Goal: Task Accomplishment & Management: Complete application form

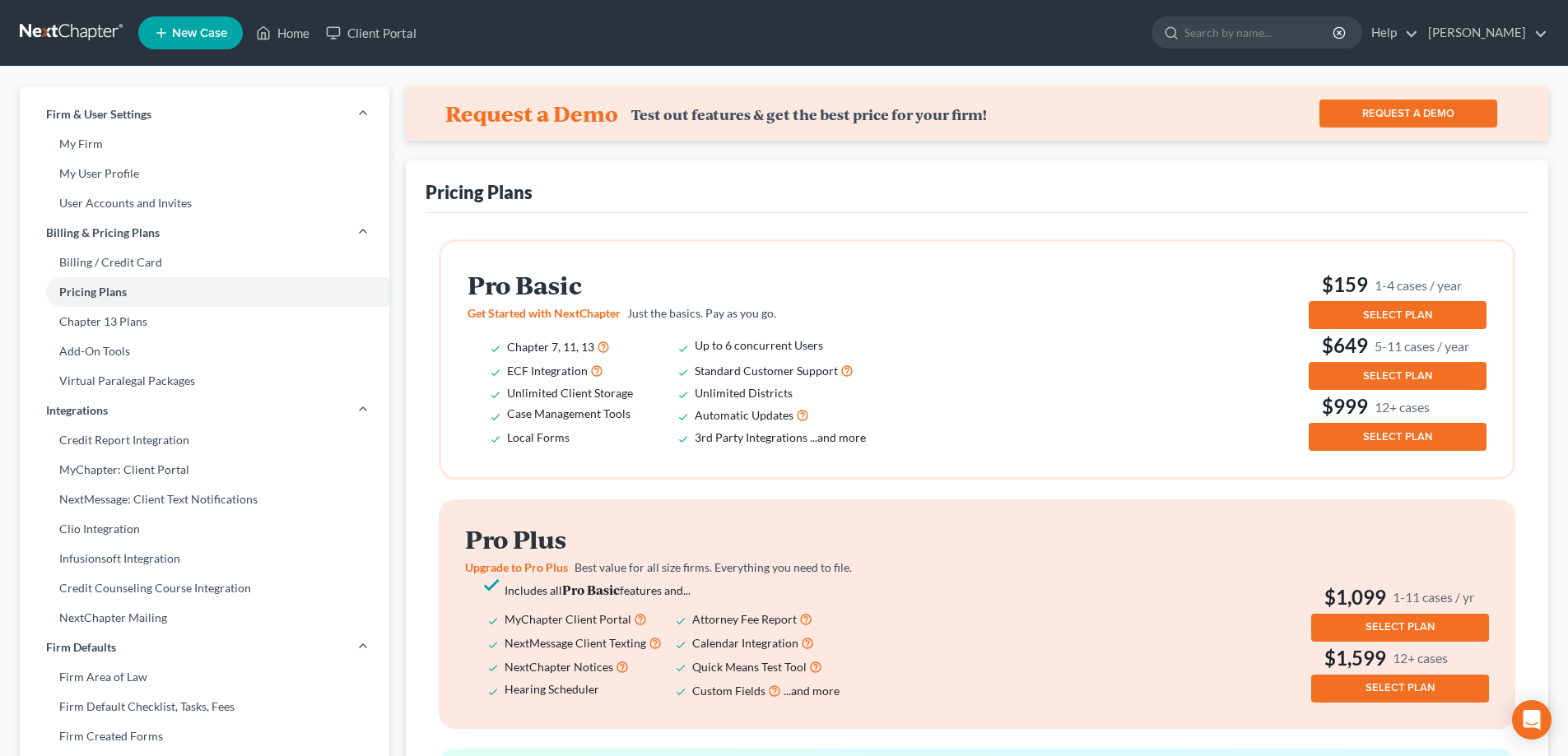
click at [1399, 316] on span "SELECT PLAN" at bounding box center [1398, 315] width 69 height 13
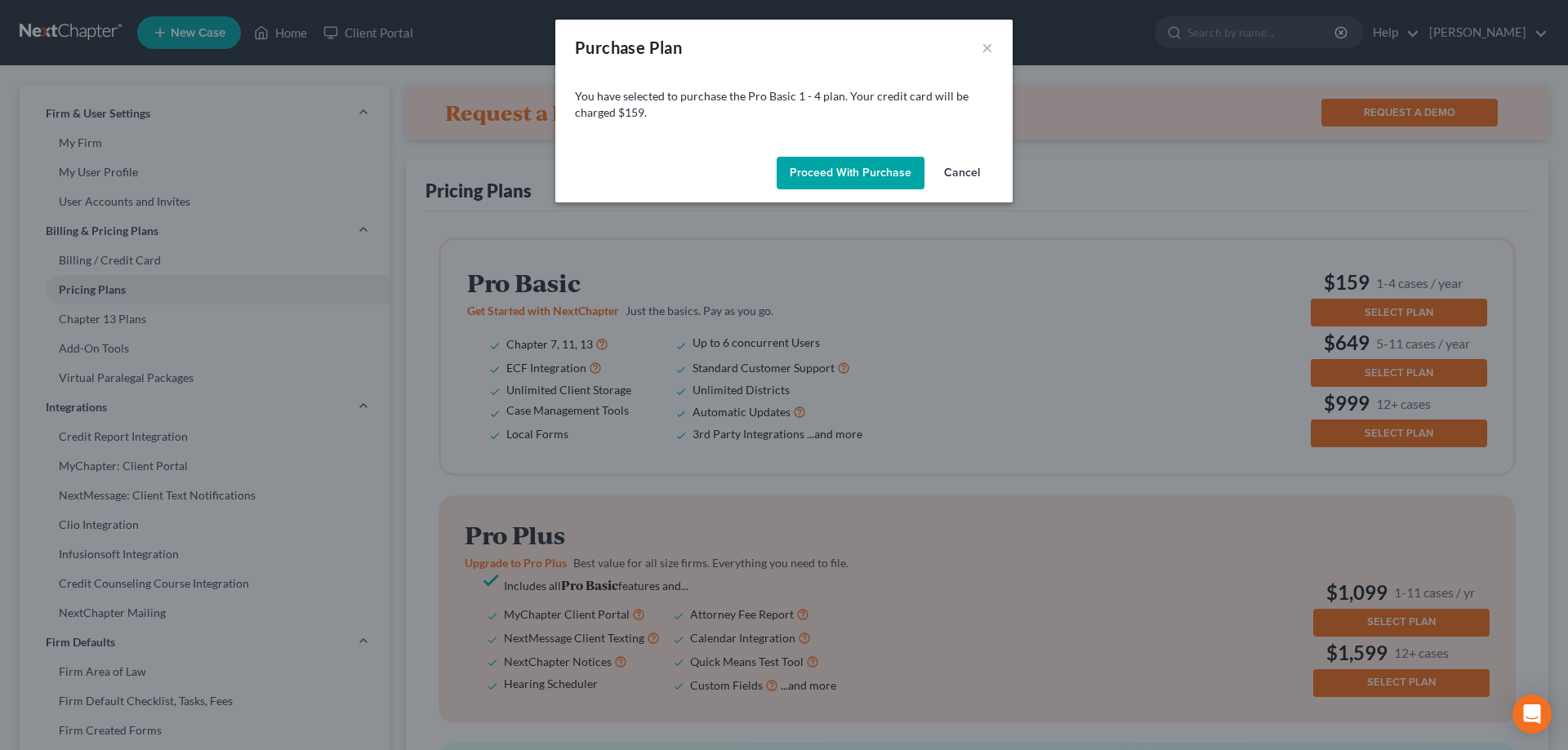
click at [825, 163] on button "Proceed with Purchase" at bounding box center [850, 172] width 148 height 32
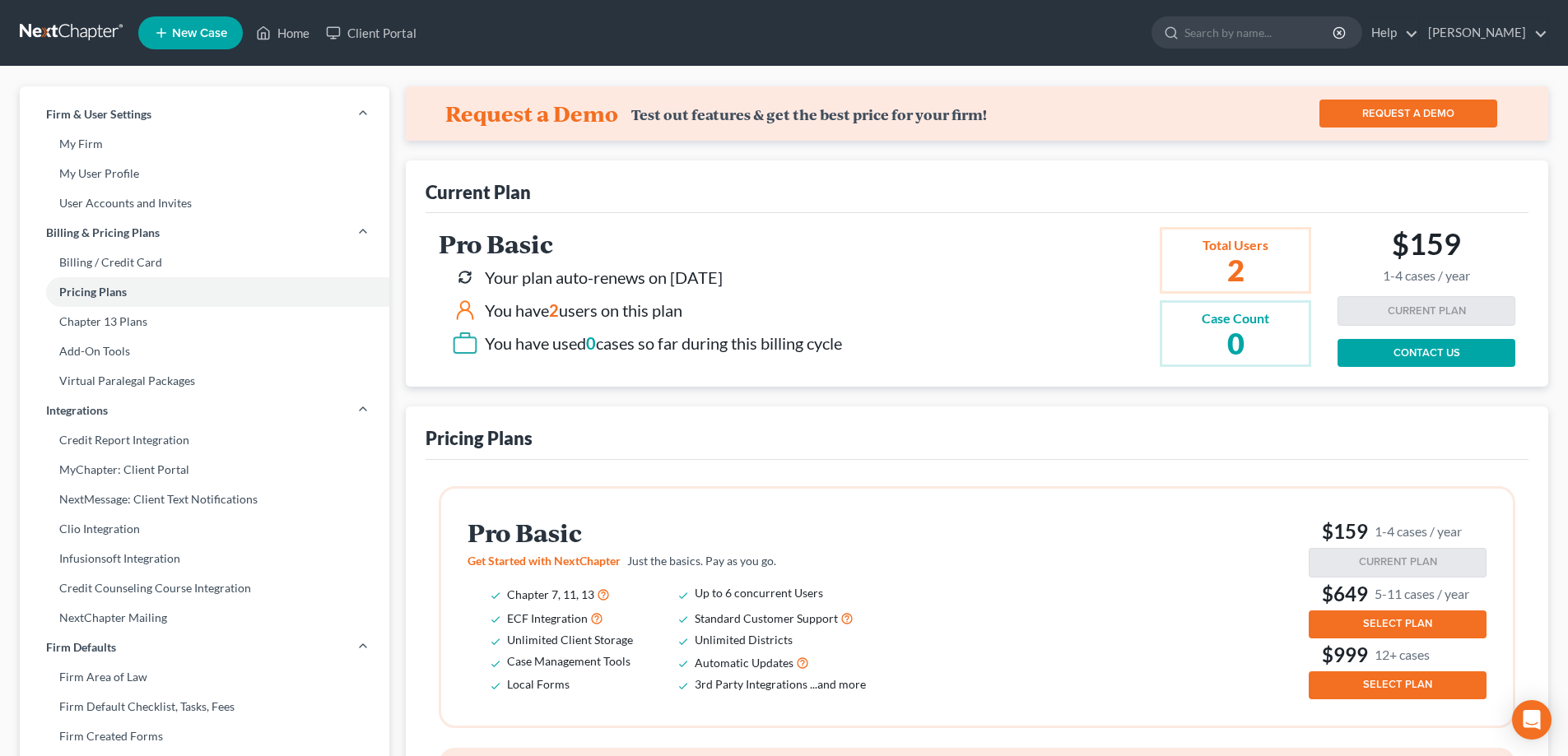
click at [189, 30] on span "New Case" at bounding box center [199, 33] width 56 height 12
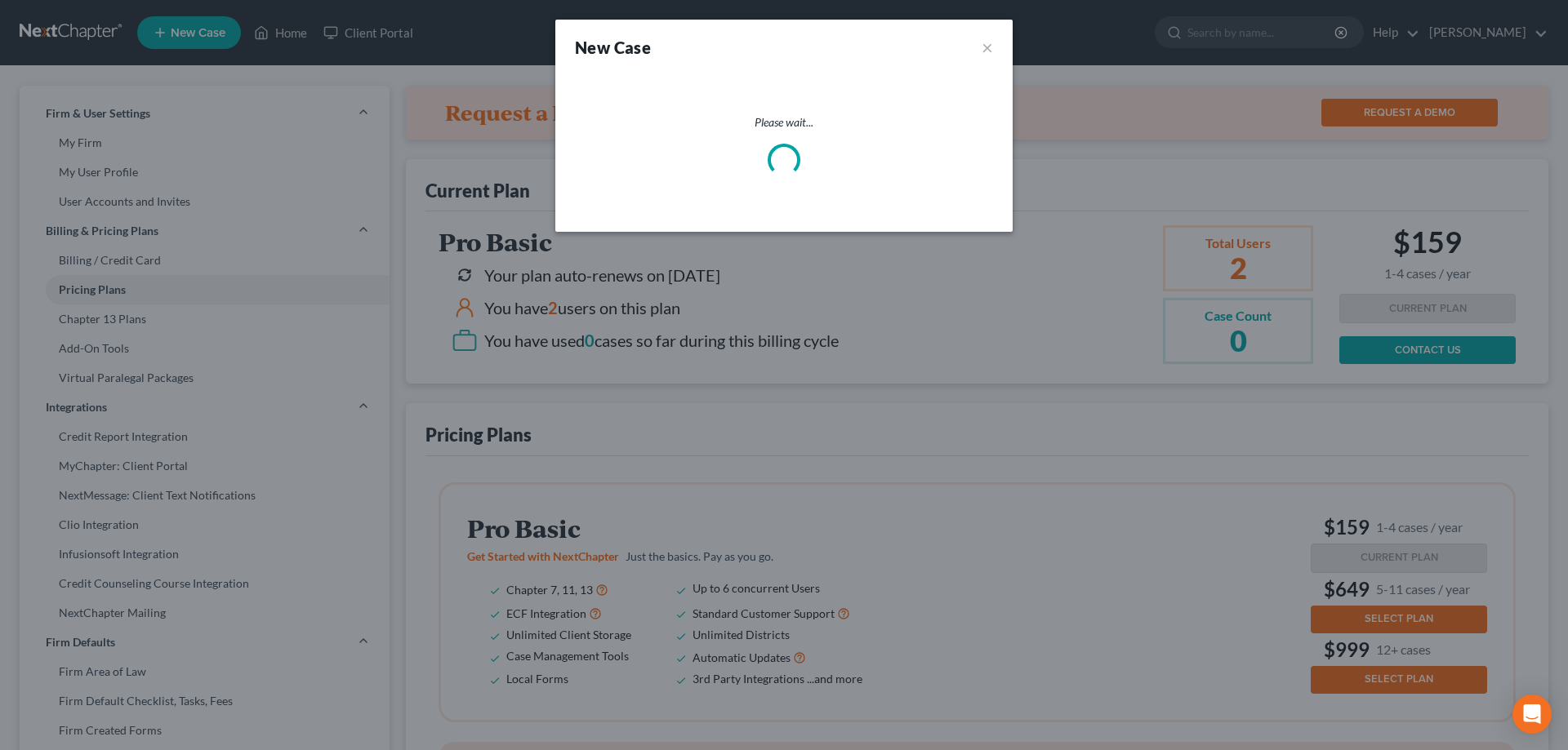
select select "24"
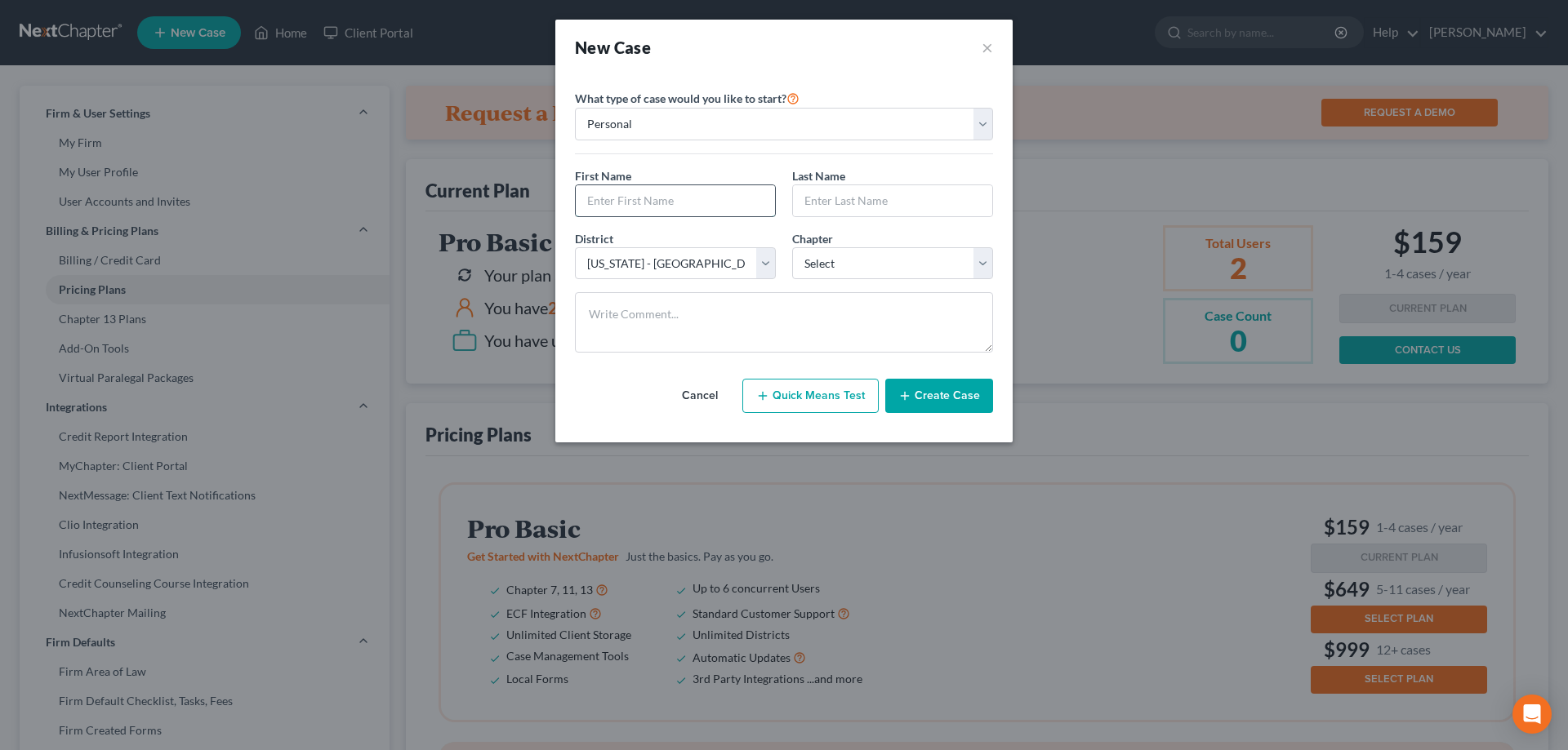
click at [594, 198] on input "text" at bounding box center [676, 200] width 199 height 31
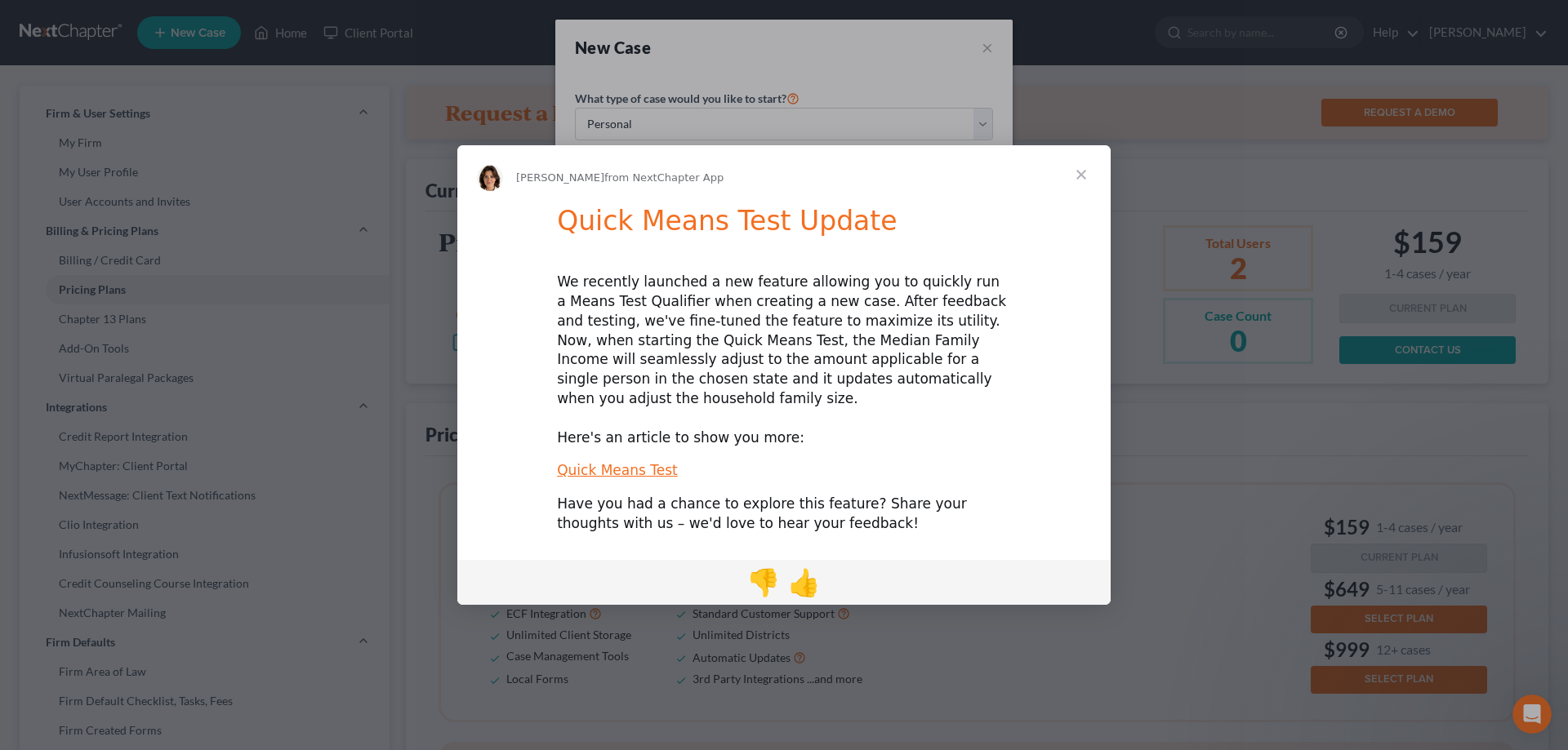
click at [1080, 183] on span "Close" at bounding box center [1081, 174] width 59 height 59
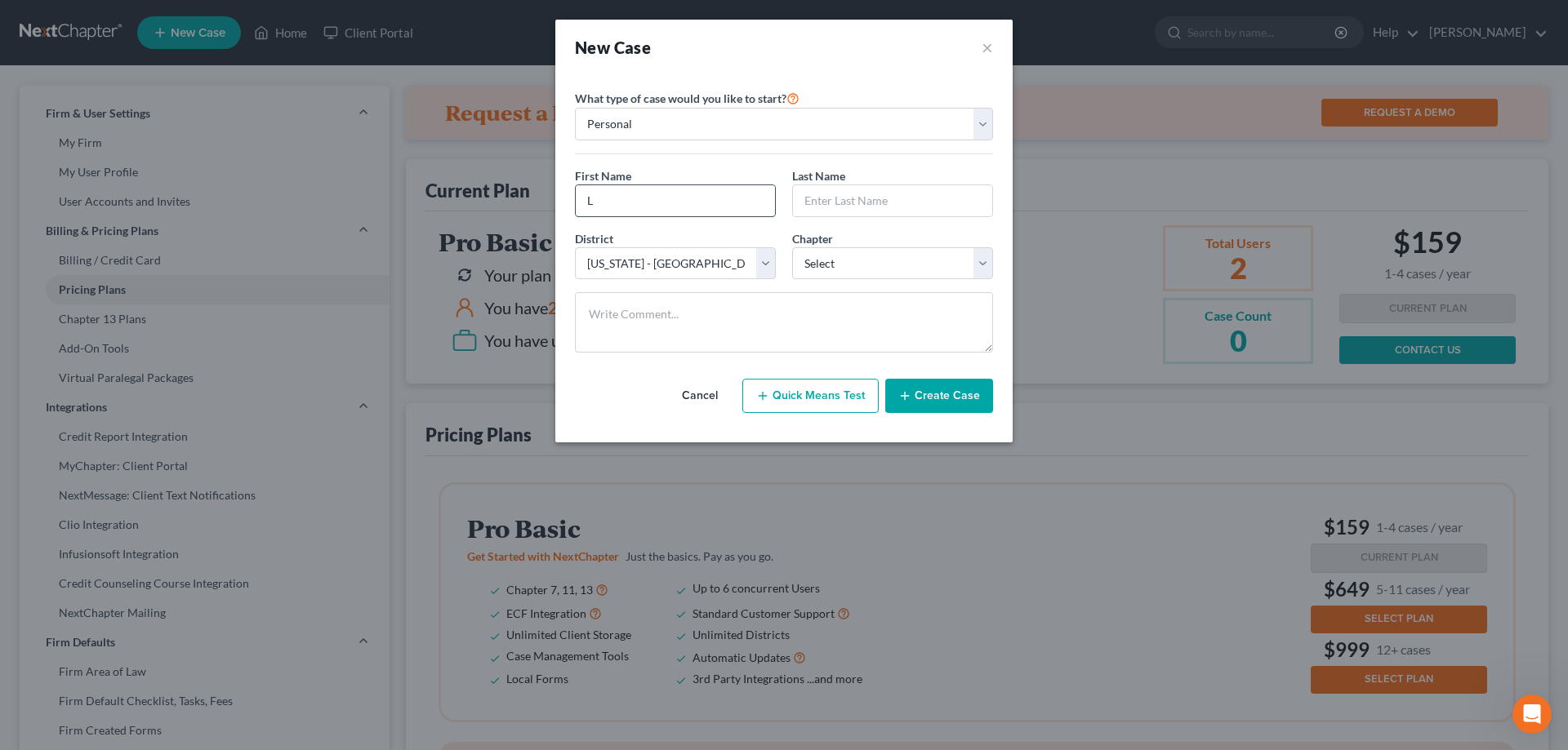
click at [594, 208] on input "L" at bounding box center [676, 200] width 199 height 31
type input "[PERSON_NAME]"
click at [980, 258] on select "Select 7 11 12 13" at bounding box center [893, 263] width 201 height 32
select select "3"
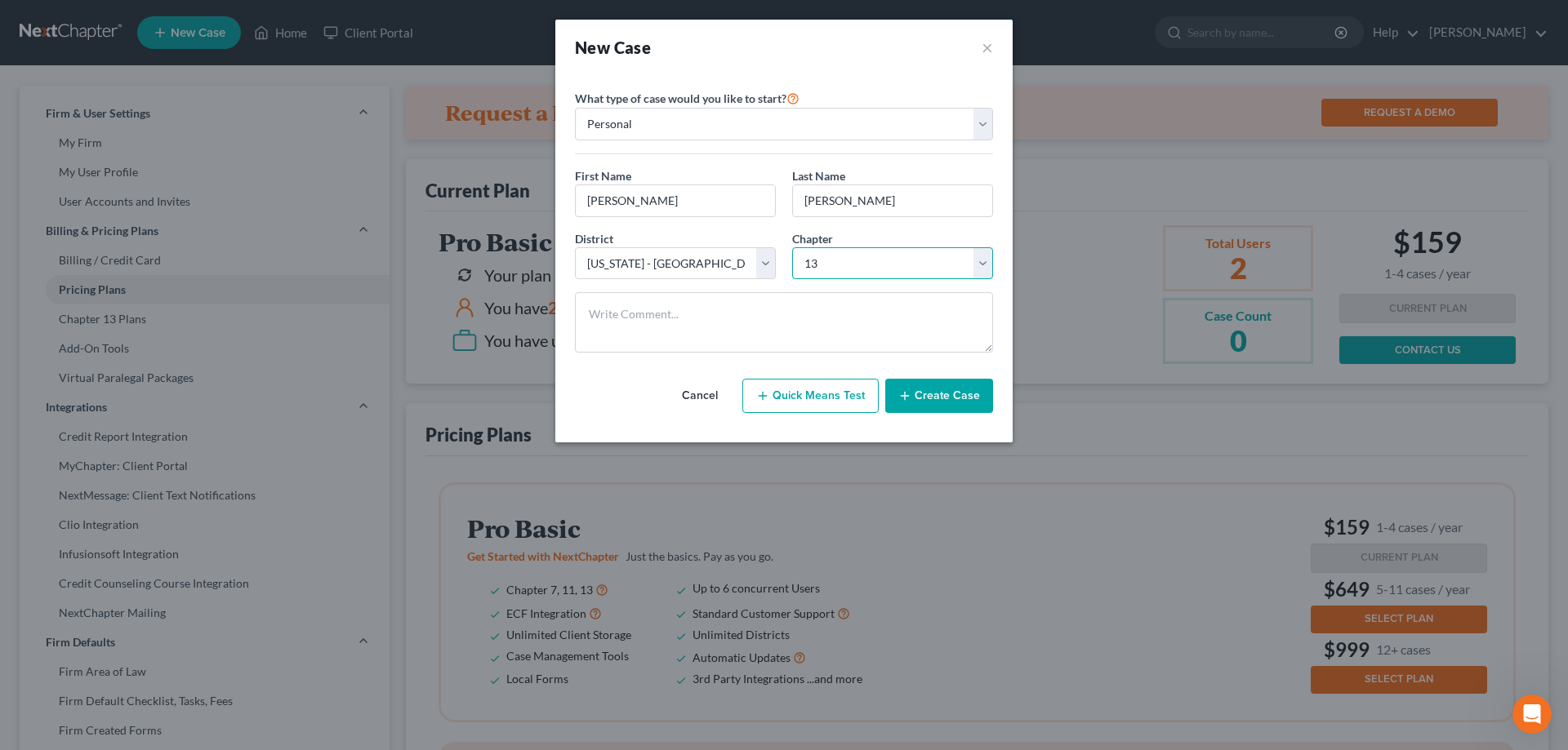
click at [792, 247] on select "Select 7 11 12 13" at bounding box center [893, 263] width 201 height 32
click at [937, 390] on button "Create Case" at bounding box center [939, 395] width 108 height 34
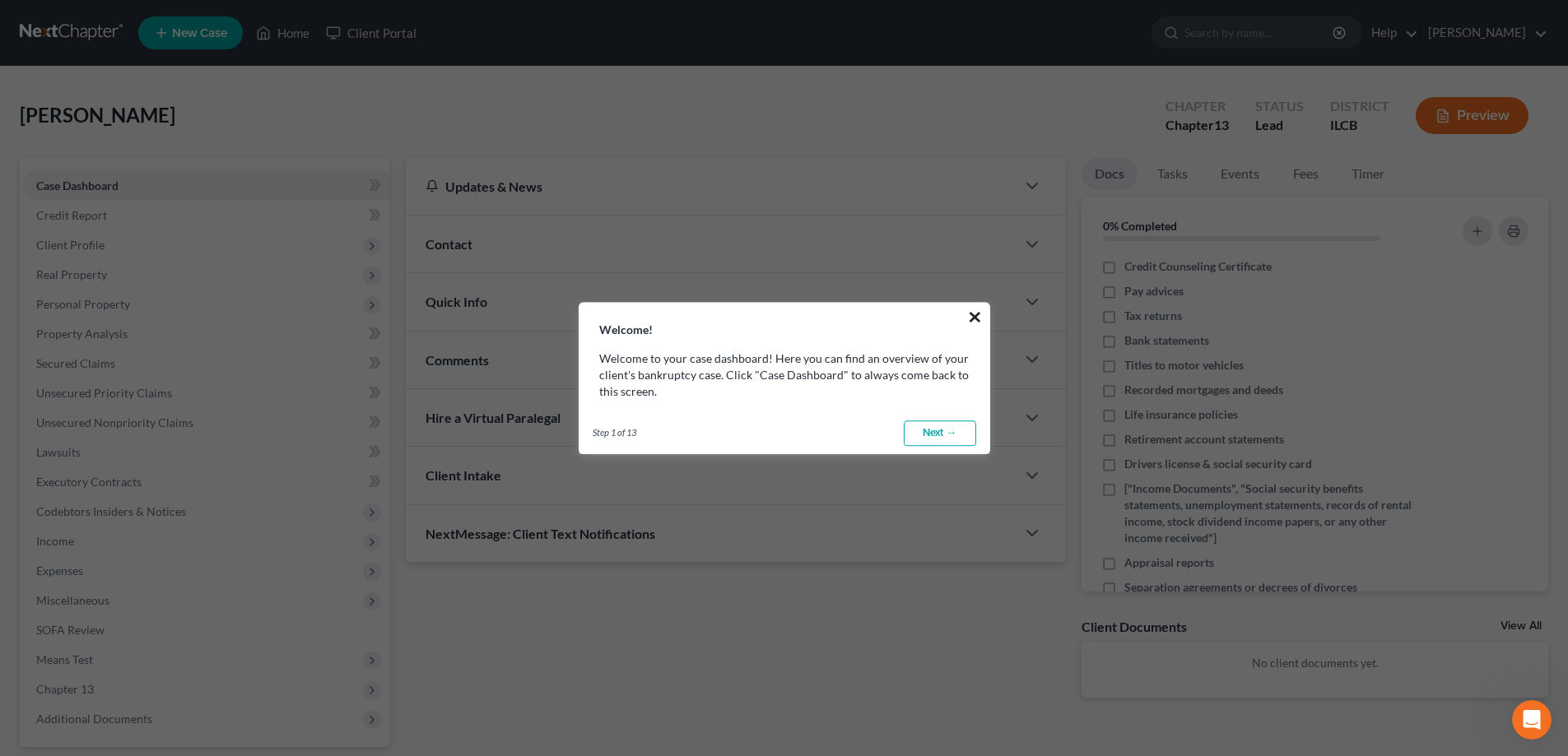
click at [979, 318] on button "×" at bounding box center [976, 317] width 16 height 26
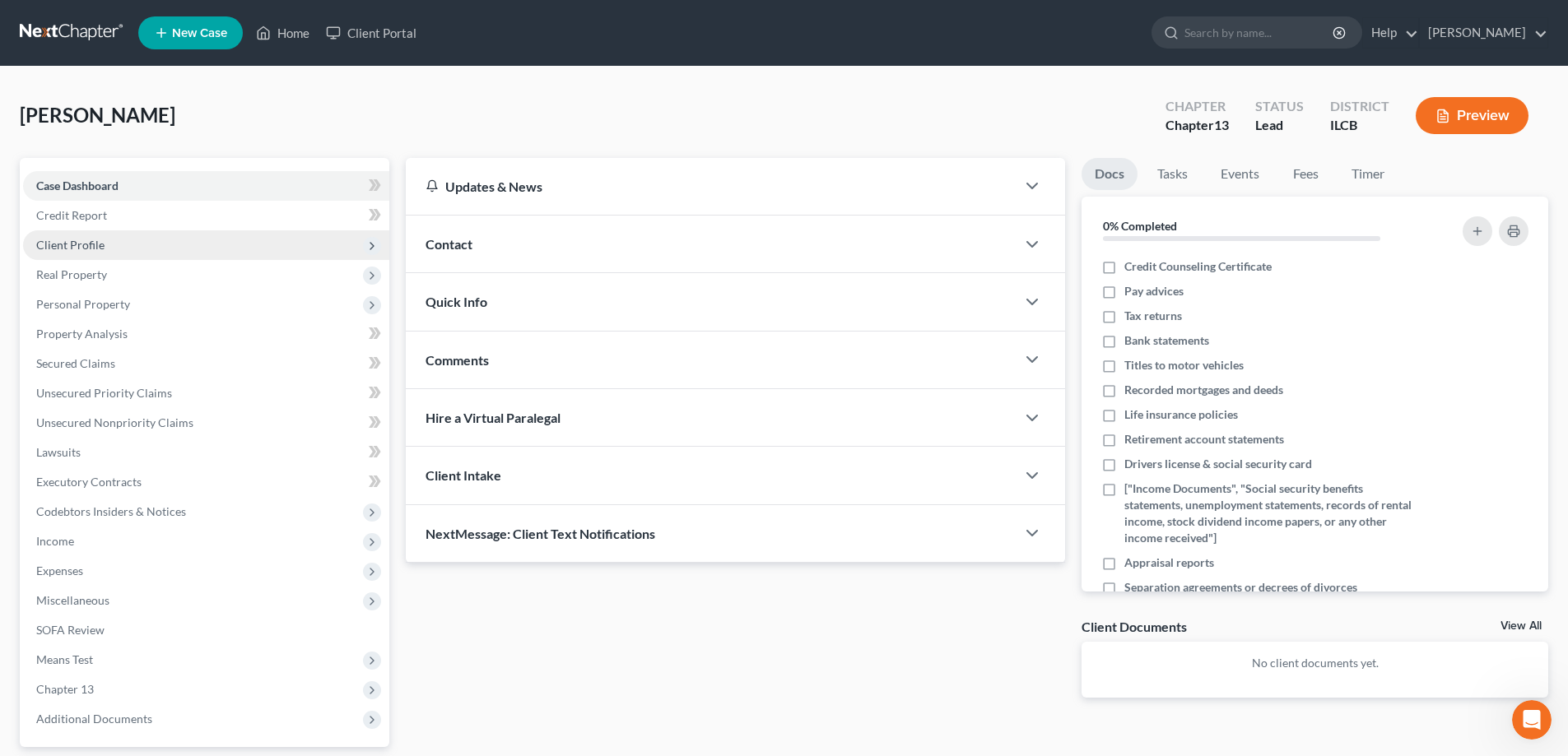
click at [78, 241] on span "Client Profile" at bounding box center [71, 245] width 69 height 14
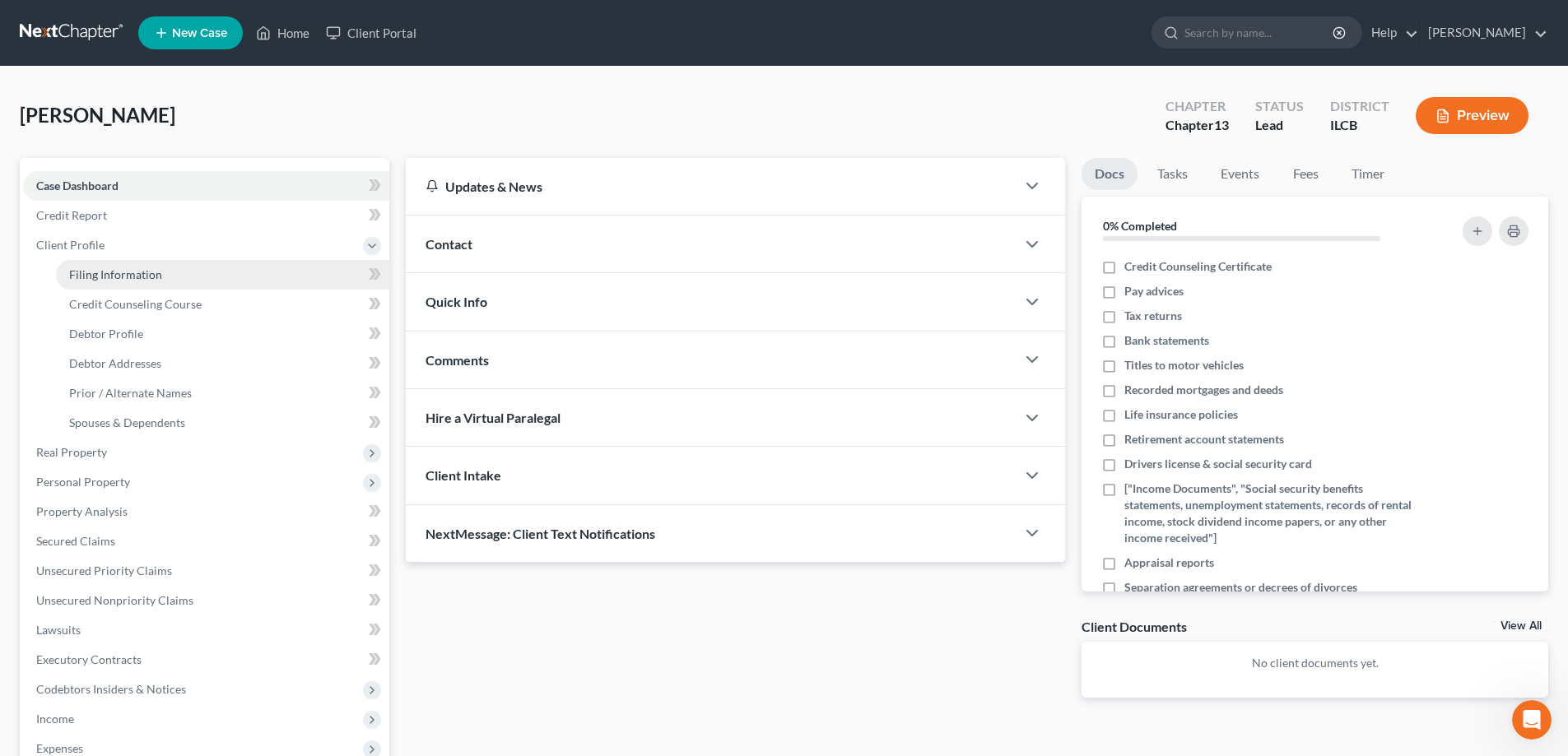
click at [134, 278] on span "Filing Information" at bounding box center [115, 275] width 93 height 14
select select "1"
select select "0"
select select "3"
select select "24"
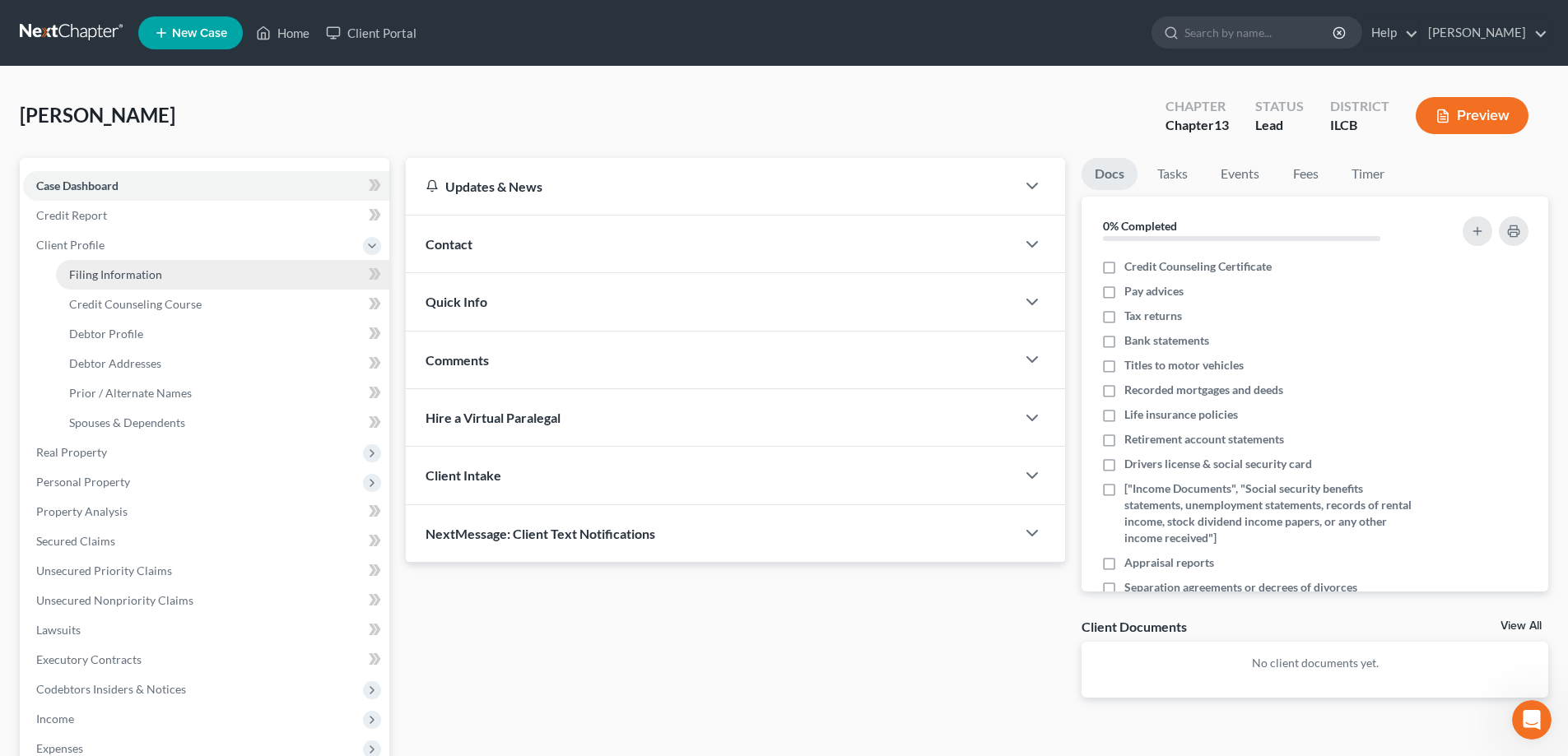
select select "14"
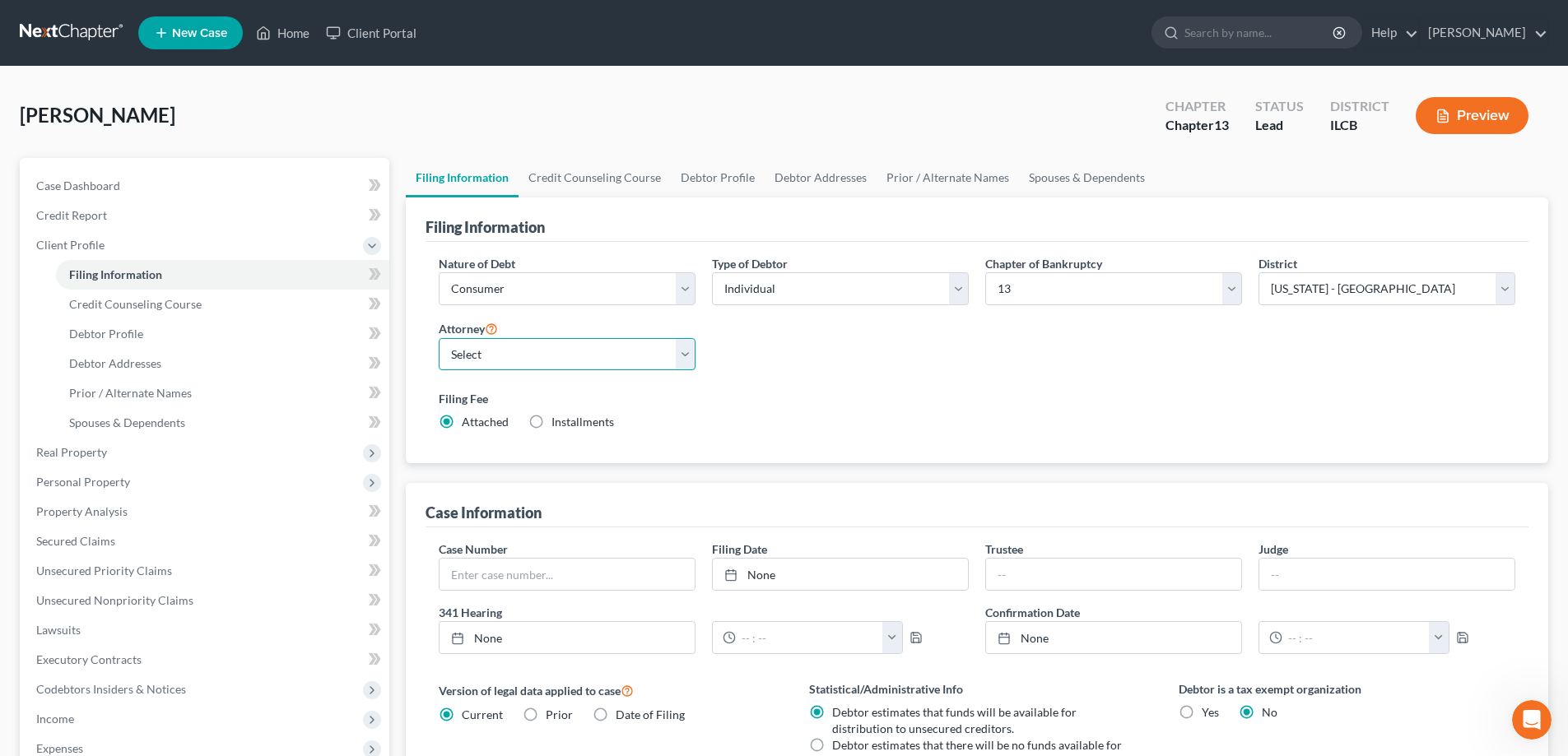
click at [683, 354] on select "Select [PERSON_NAME] - ILCB [PERSON_NAME] - null" at bounding box center [567, 354] width 256 height 33
select select "0"
click at [439, 338] on select "Select [PERSON_NAME] - ILCB [PERSON_NAME] - null" at bounding box center [567, 354] width 256 height 33
click at [136, 308] on span "Credit Counseling Course" at bounding box center [135, 304] width 132 height 14
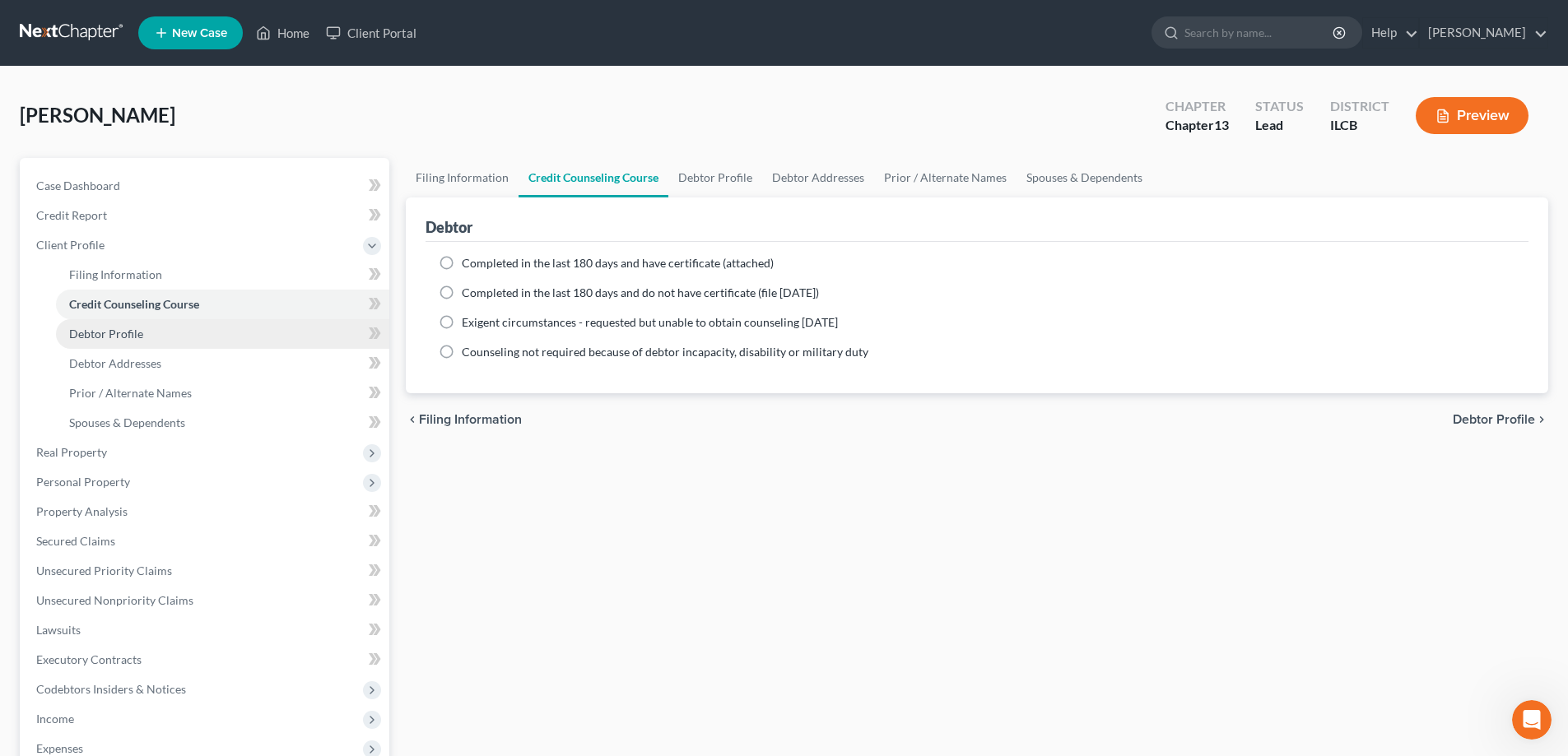
click at [117, 334] on span "Debtor Profile" at bounding box center [106, 334] width 74 height 14
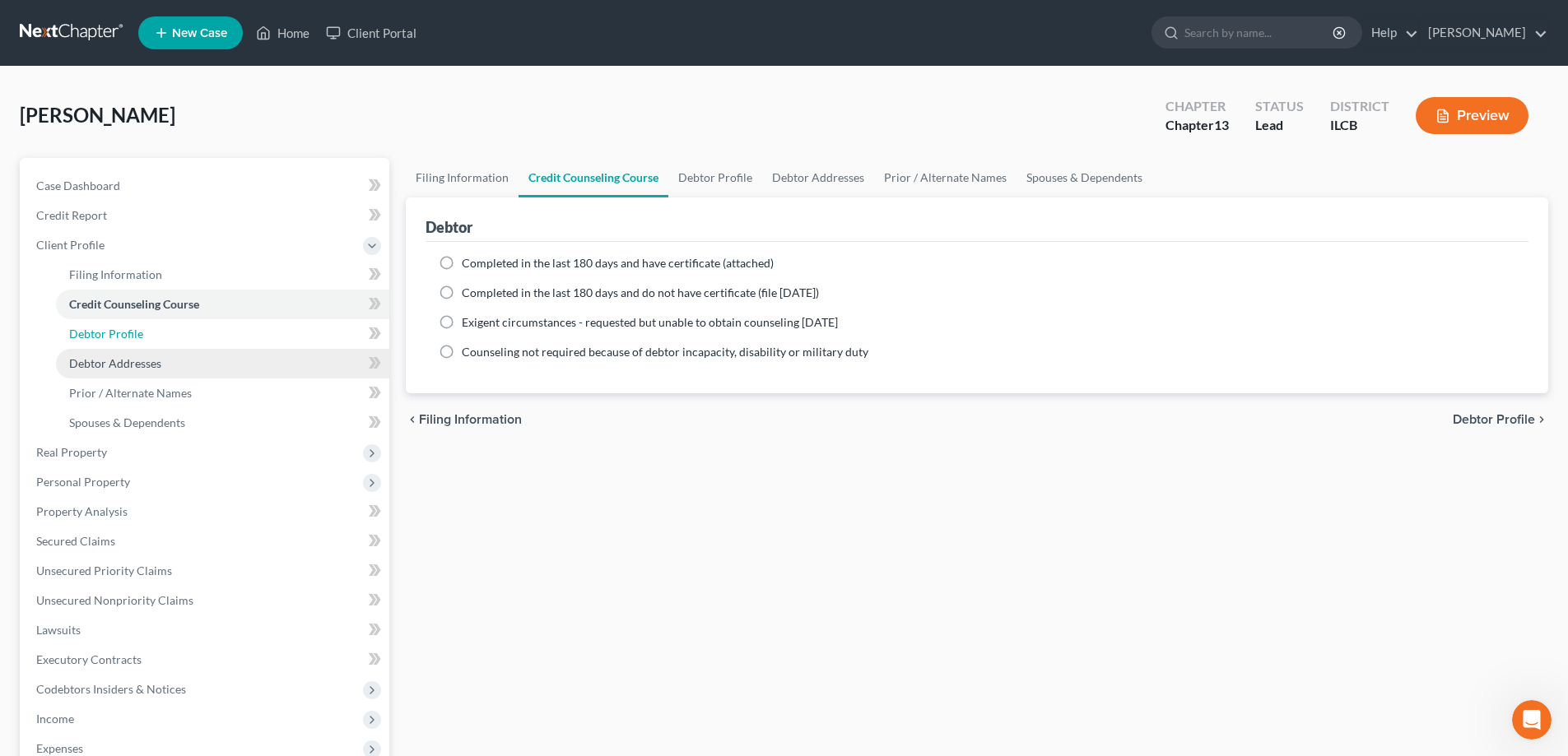
select select "0"
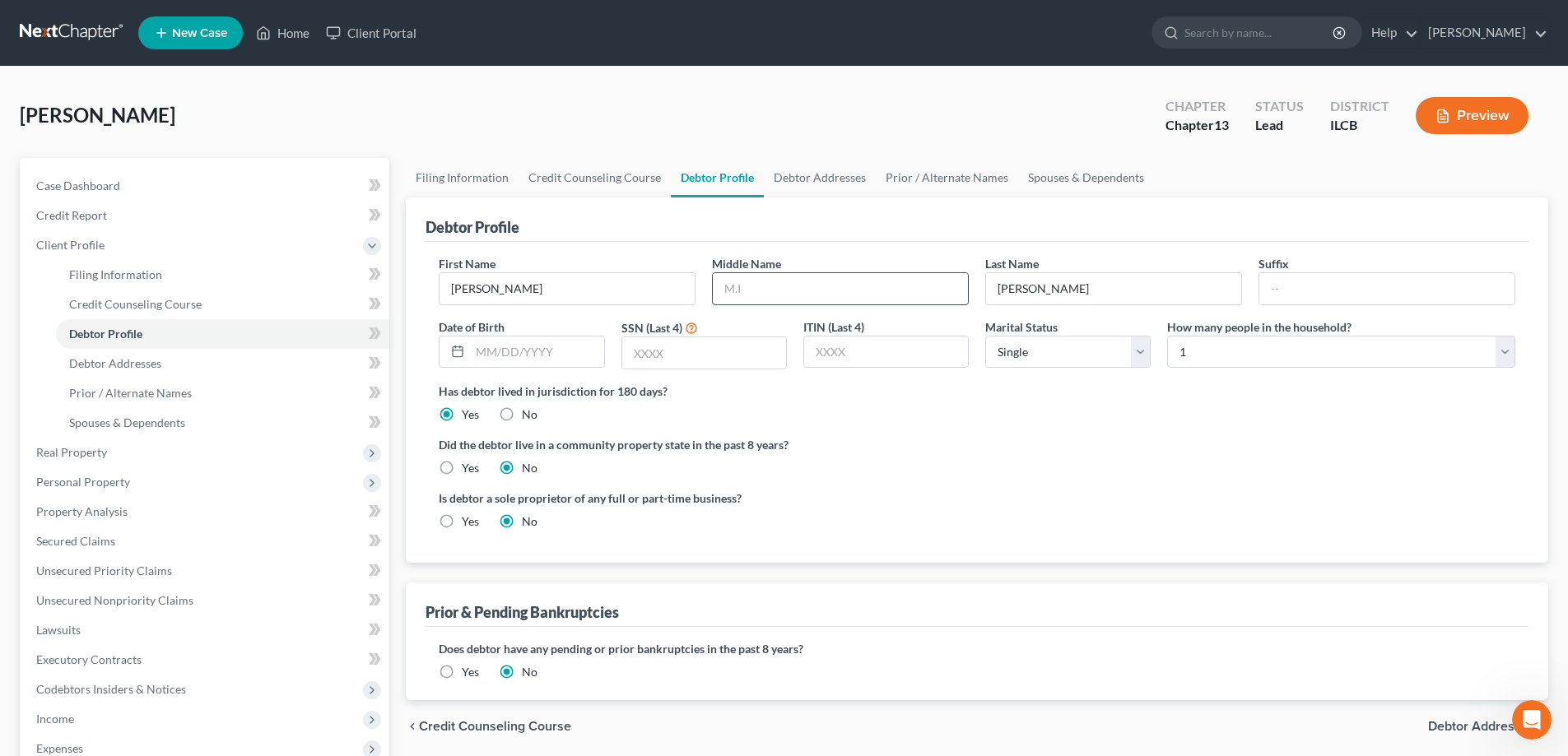
click at [754, 289] on input "text" at bounding box center [841, 288] width 256 height 31
click at [799, 287] on input "text" at bounding box center [841, 288] width 256 height 31
type input "[PERSON_NAME]"
click at [495, 353] on input "text" at bounding box center [536, 352] width 133 height 31
drag, startPoint x: 688, startPoint y: 357, endPoint x: 850, endPoint y: 357, distance: 162.0
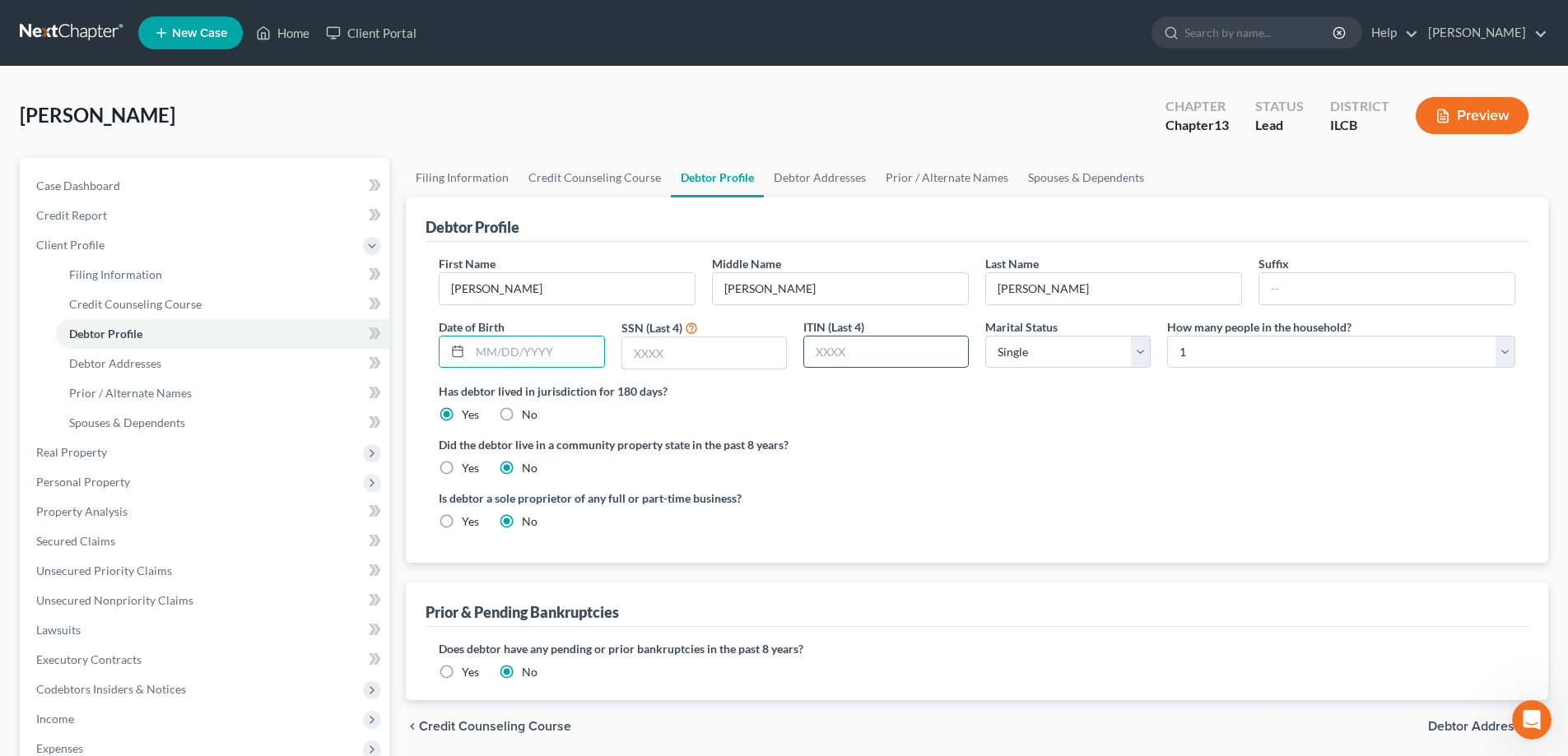
click at [688, 357] on input "text" at bounding box center [704, 352] width 164 height 31
type input "1952"
click at [1142, 352] on select "Select Single Married Separated Divorced Widowed" at bounding box center [1068, 352] width 166 height 33
click at [985, 336] on select "Select Single Married Separated Divorced Widowed" at bounding box center [1068, 352] width 166 height 33
click at [1136, 350] on select "Select Single Married Separated Divorced Widowed" at bounding box center [1068, 352] width 166 height 33
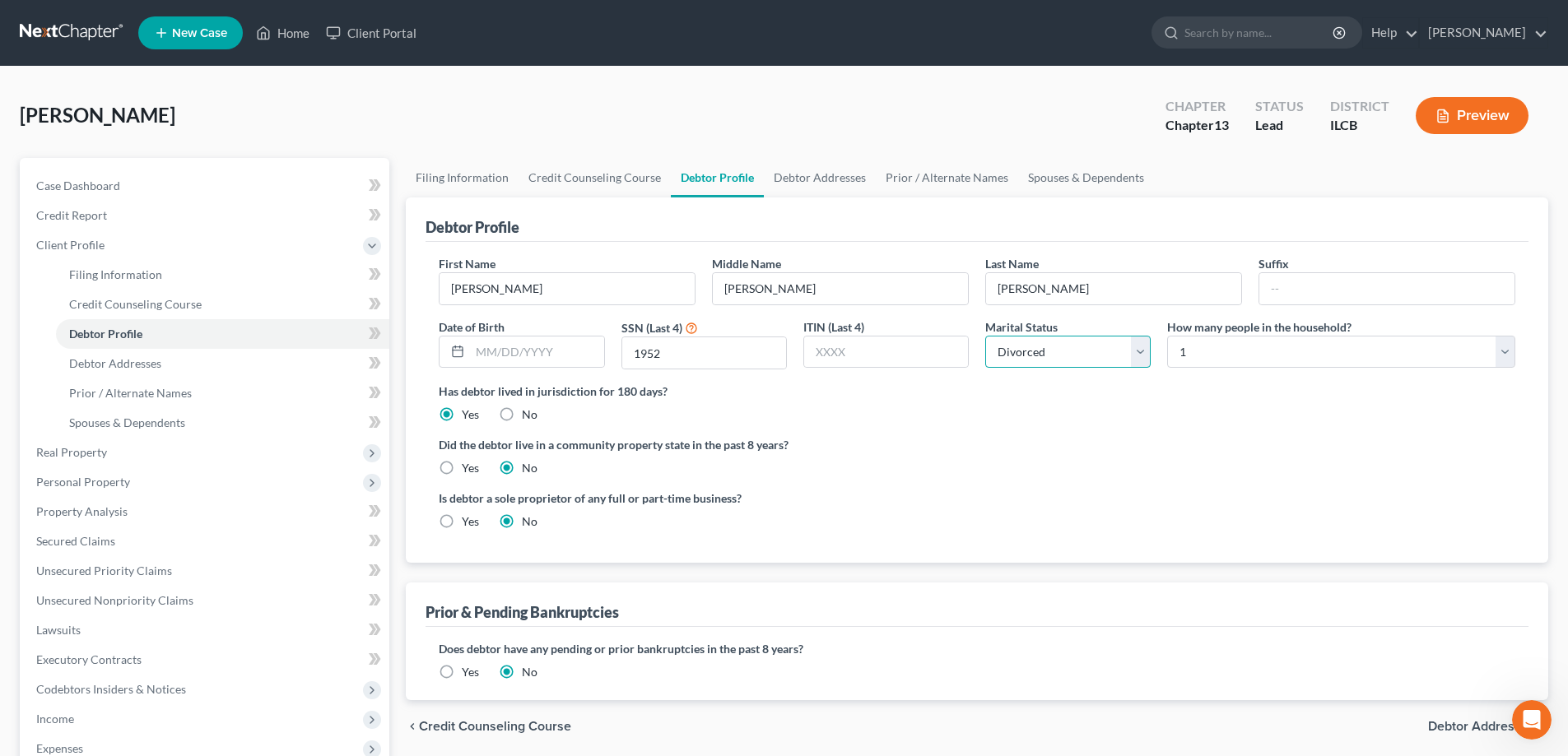
select select "4"
click at [985, 336] on select "Select Single Married Separated Divorced Widowed" at bounding box center [1068, 352] width 166 height 33
click at [133, 366] on span "Debtor Addresses" at bounding box center [115, 363] width 93 height 14
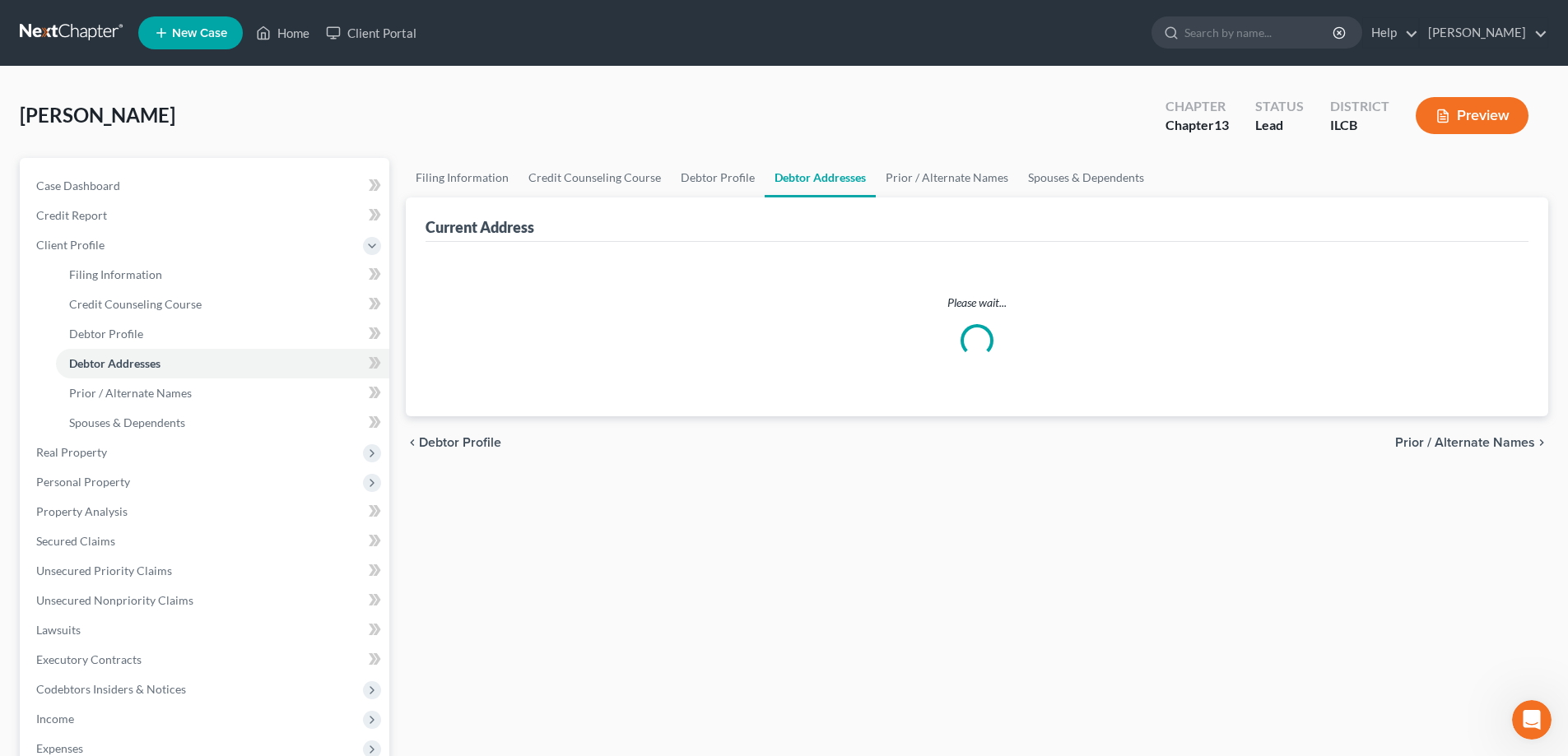
select select "0"
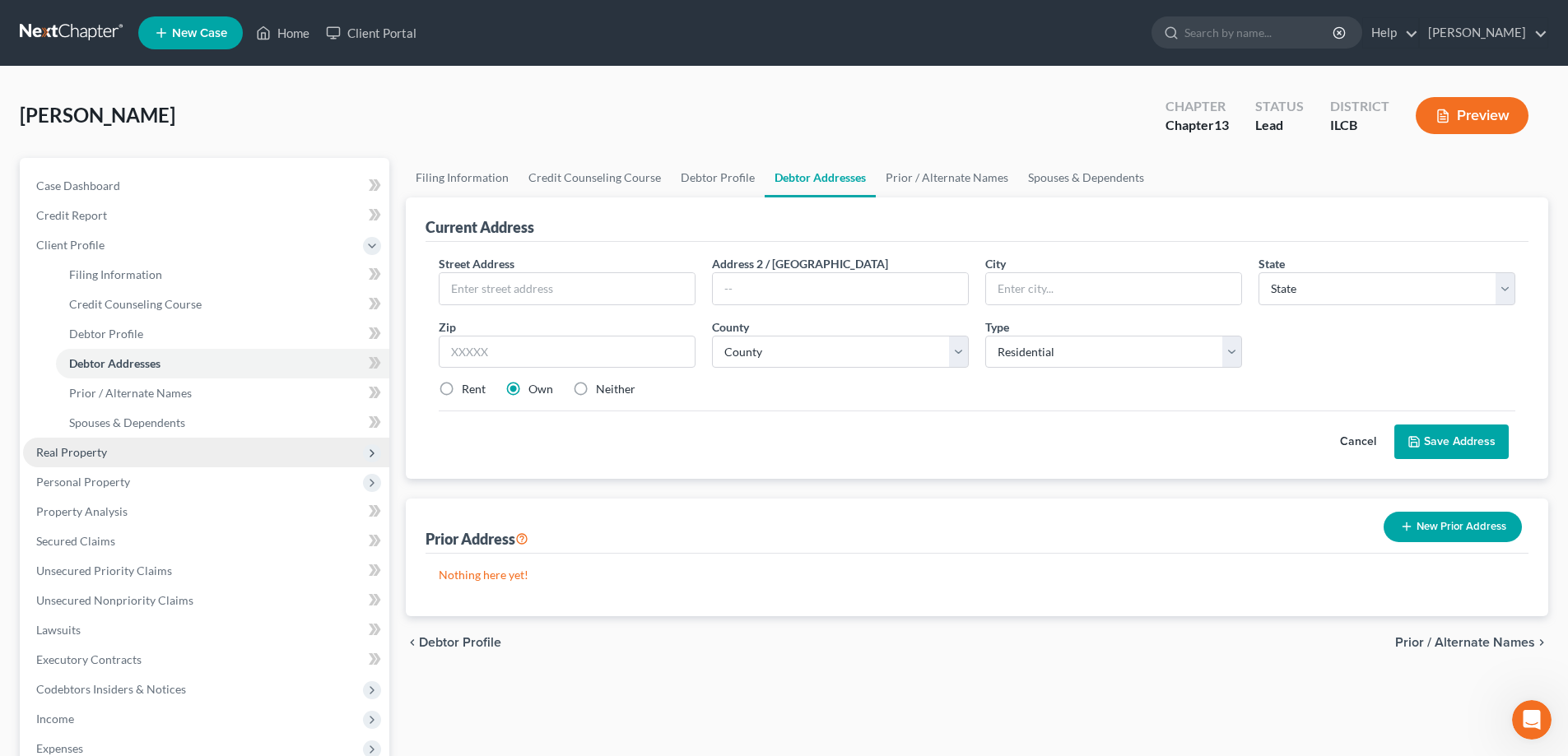
click at [69, 447] on span "Real Property" at bounding box center [71, 452] width 71 height 14
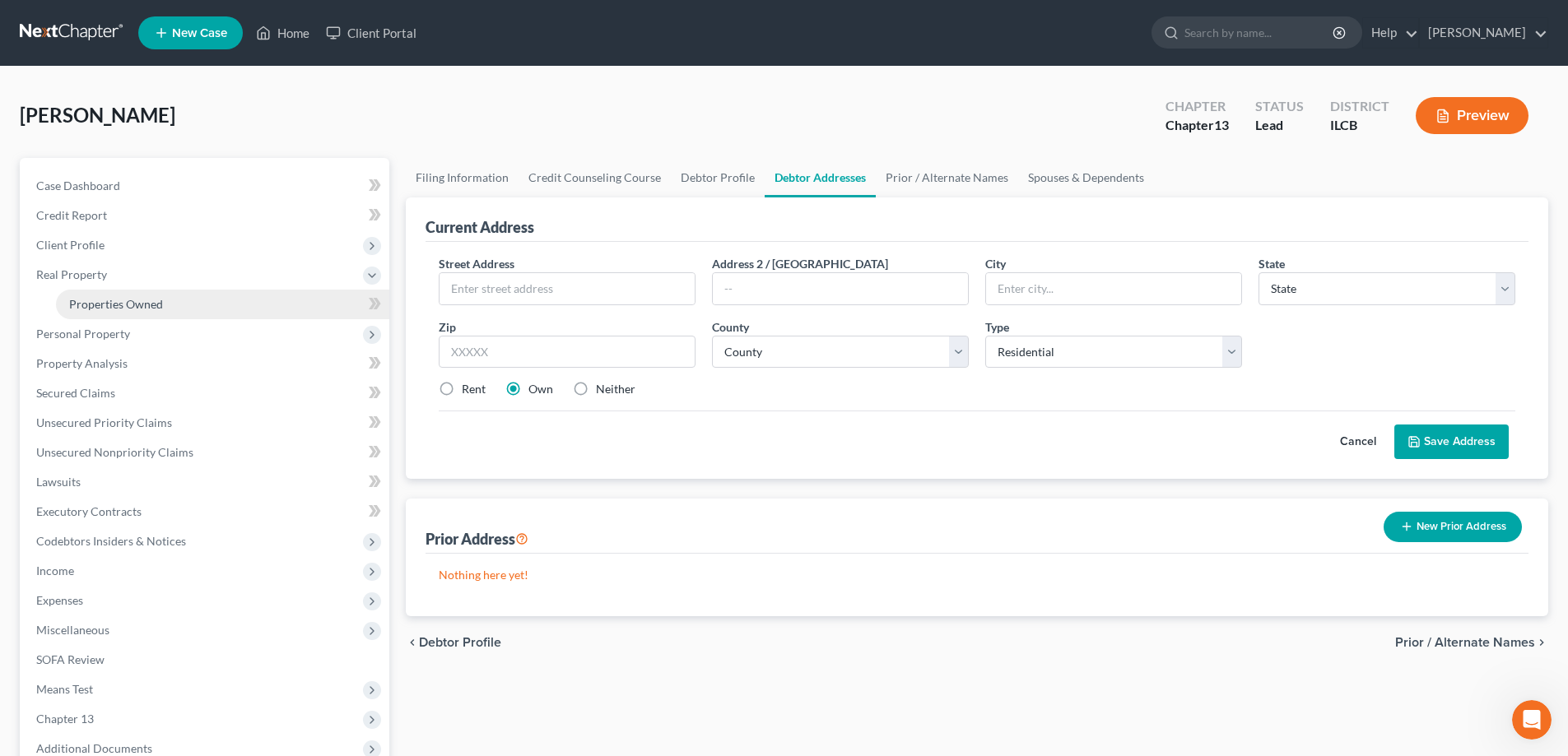
click at [130, 303] on span "Properties Owned" at bounding box center [115, 304] width 93 height 14
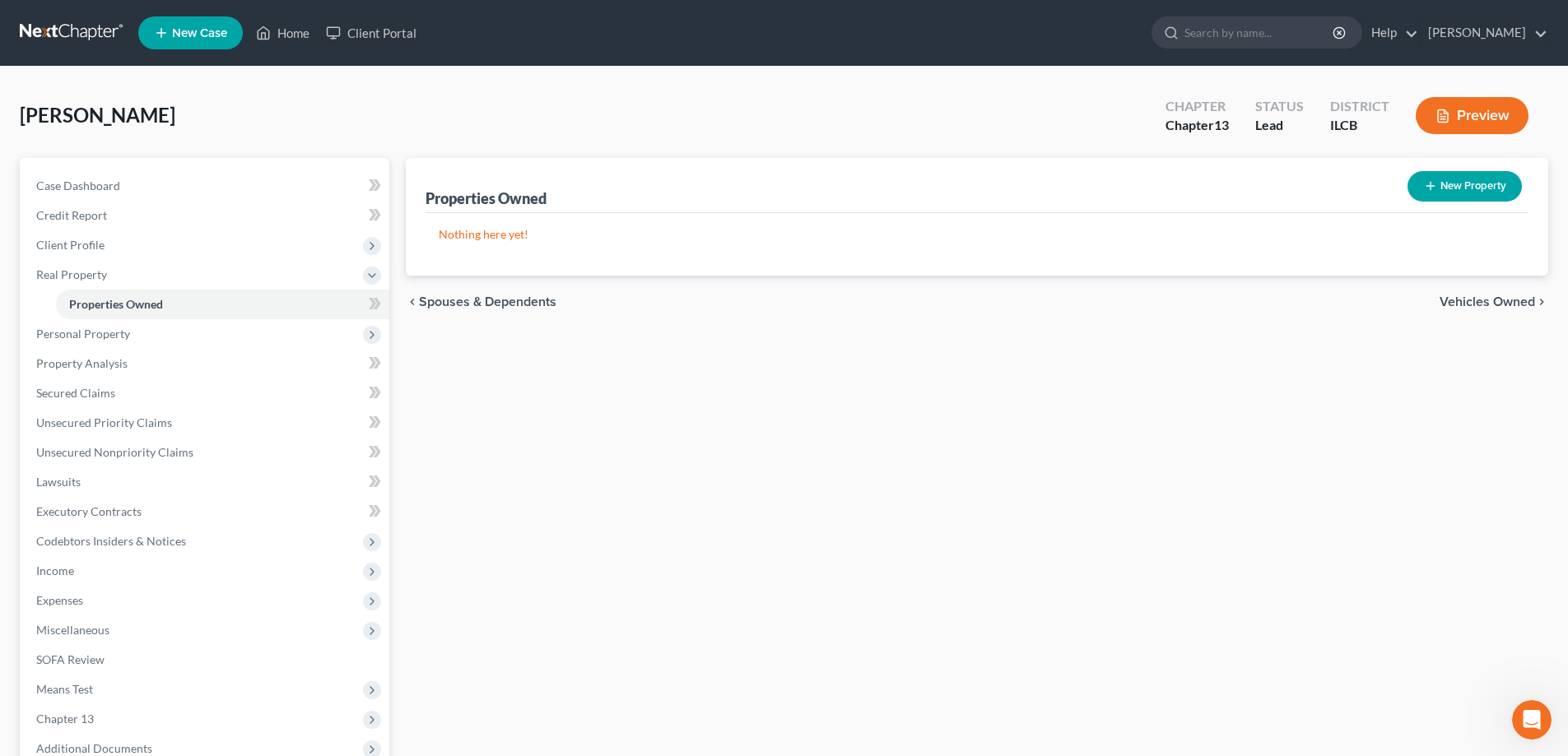
click at [1480, 184] on button "New Property" at bounding box center [1465, 186] width 115 height 31
select select "0"
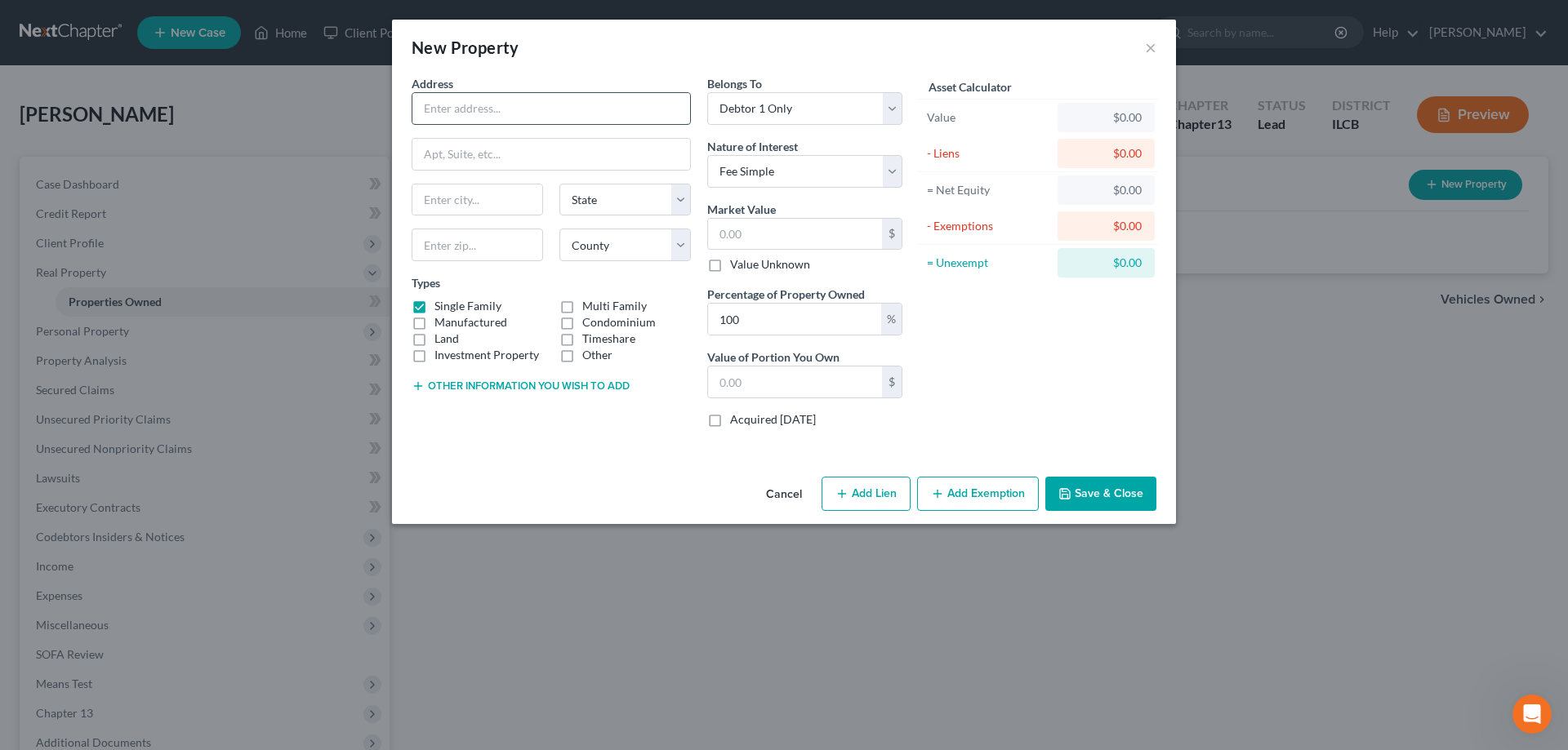
drag, startPoint x: 437, startPoint y: 104, endPoint x: 448, endPoint y: 104, distance: 11.0
click at [437, 104] on input "text" at bounding box center [552, 108] width 278 height 31
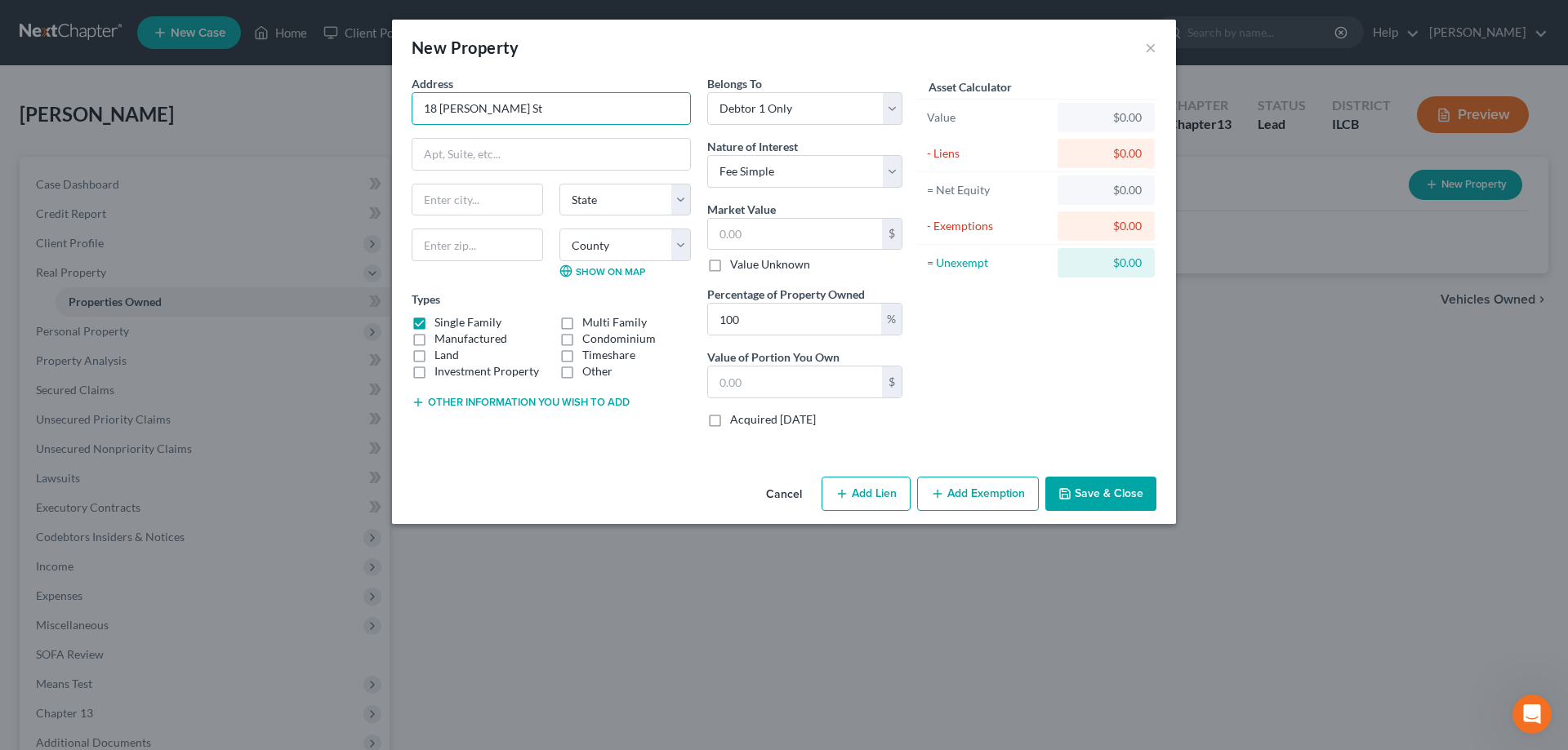
type input "18 [PERSON_NAME] St"
type input "61832"
type input "[GEOGRAPHIC_DATA]"
select select "14"
select select "91"
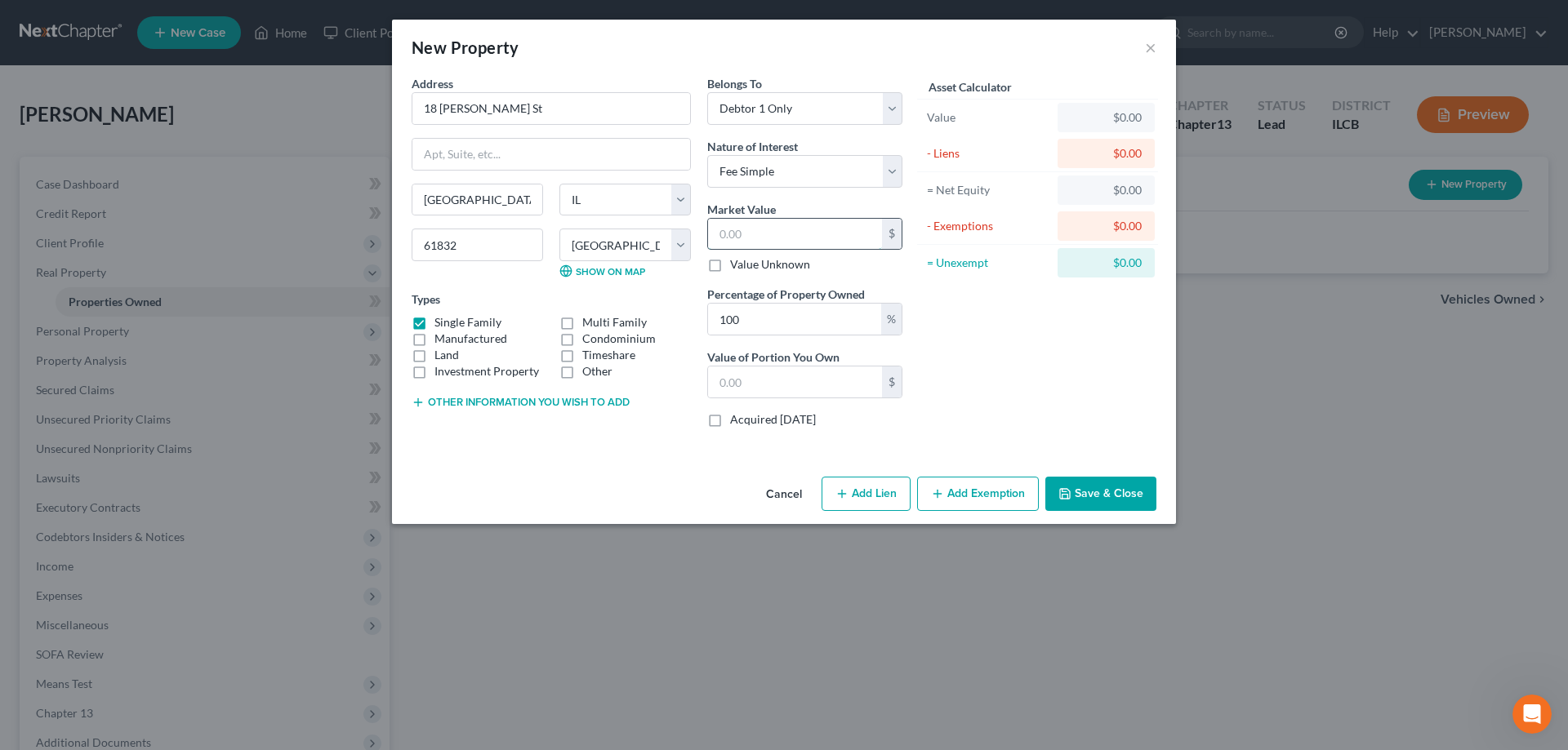
click at [717, 228] on input "text" at bounding box center [795, 233] width 174 height 31
type input "3"
type input "3.00"
type input "37"
type input "37.00"
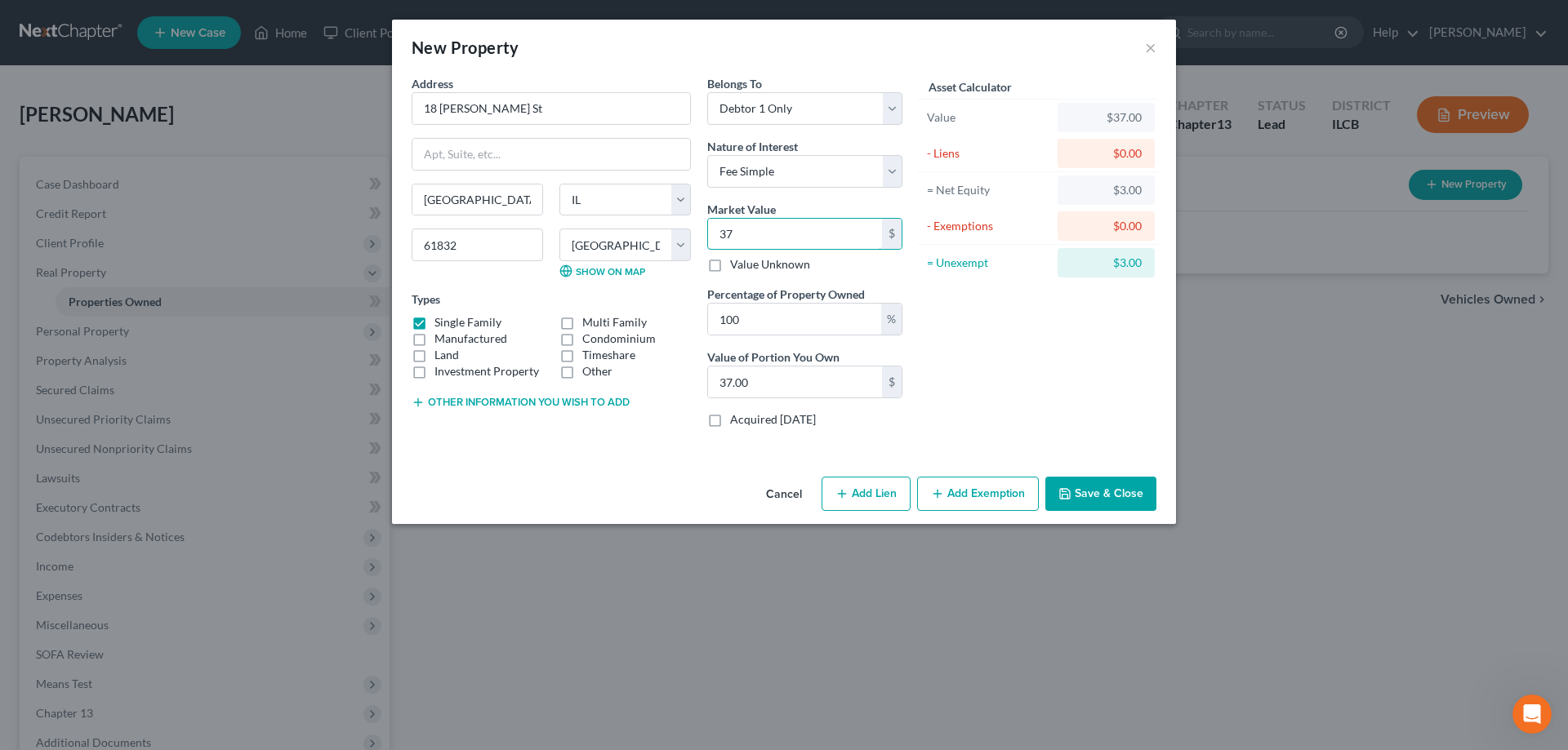
type input "370"
type input "370.00"
type input "3700"
type input "3,700.00"
type input "3,7000"
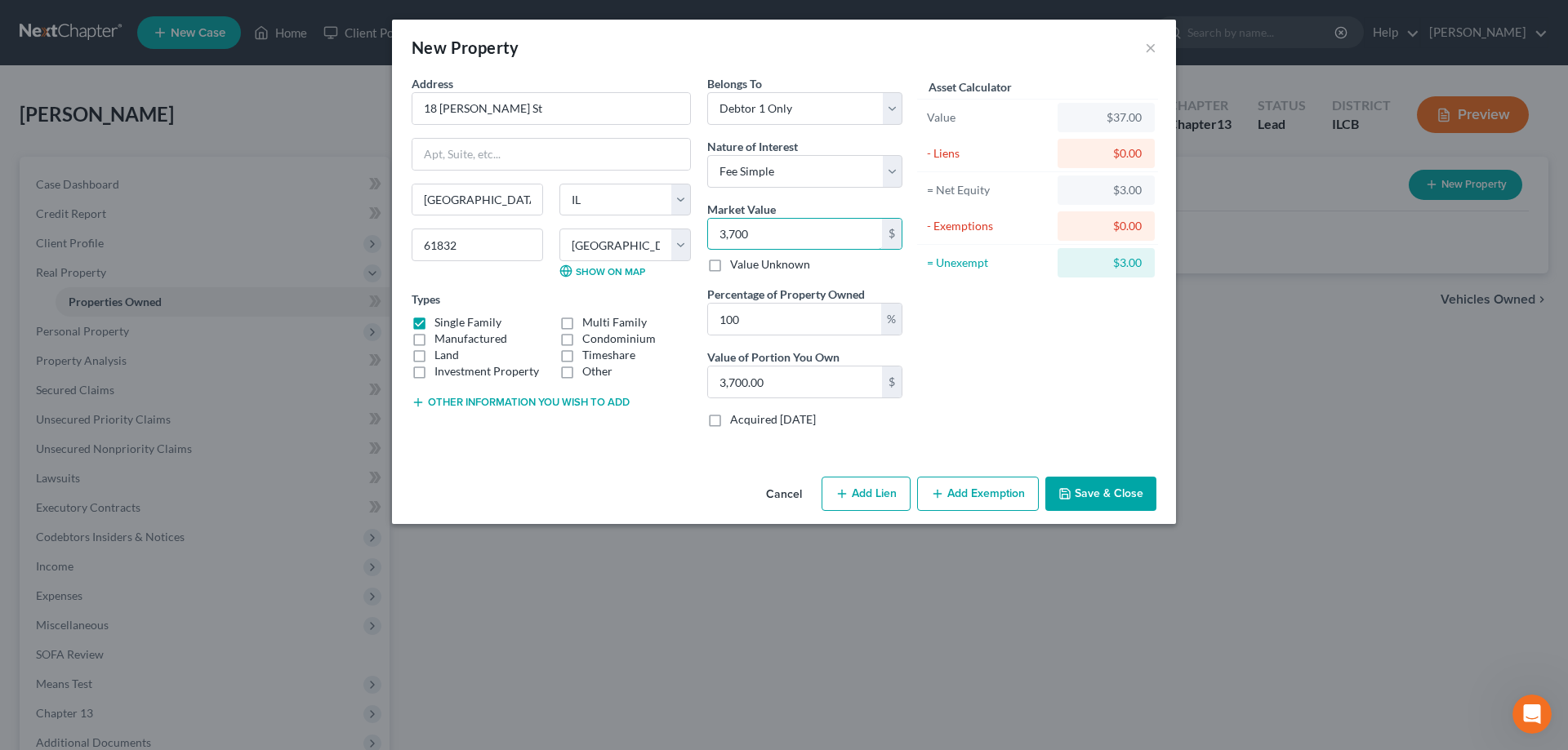
type input "37,000.00"
type input "37,000"
click at [1033, 338] on div "Asset Calculator Value $37,000.00 - Liens $0.00 = Net Equity $37.00 - Exemption…" at bounding box center [1037, 258] width 254 height 365
click at [982, 490] on button "Add Exemption" at bounding box center [978, 493] width 122 height 34
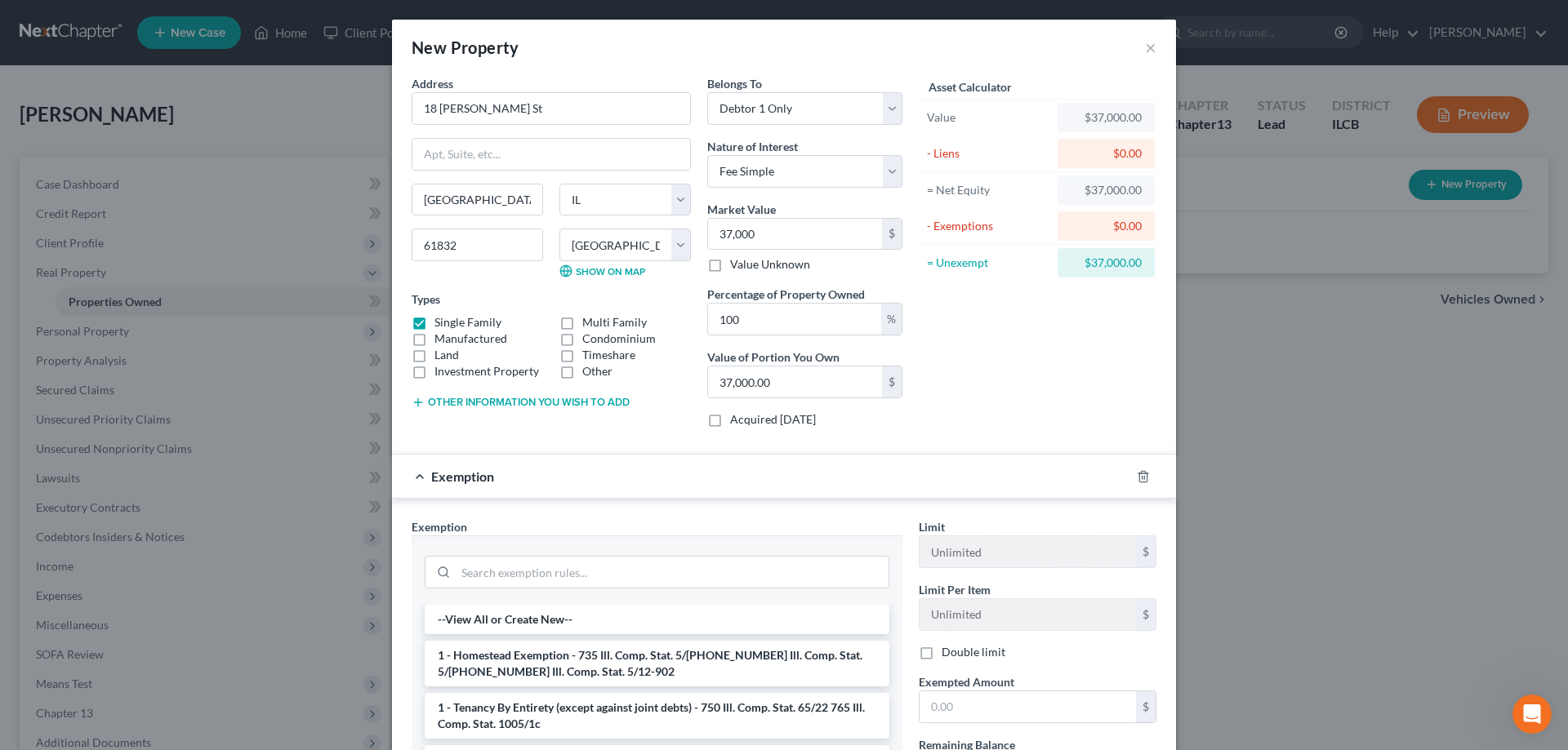
scroll to position [233, 0]
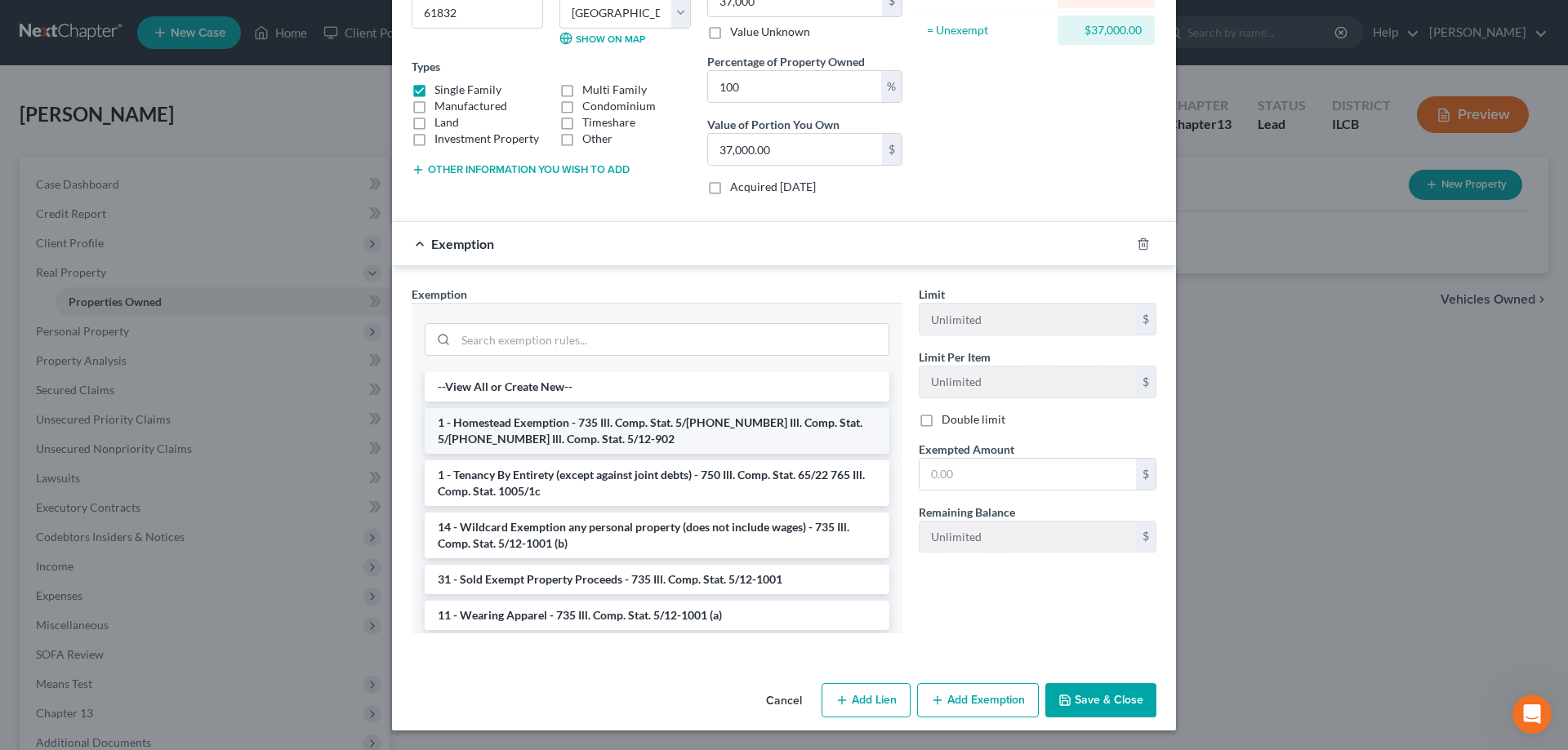
click at [519, 429] on li "1 - Homestead Exemption - 735 Ill. Comp. Stat. 5/[PHONE_NUMBER] Ill. Comp. Stat…" at bounding box center [657, 431] width 464 height 45
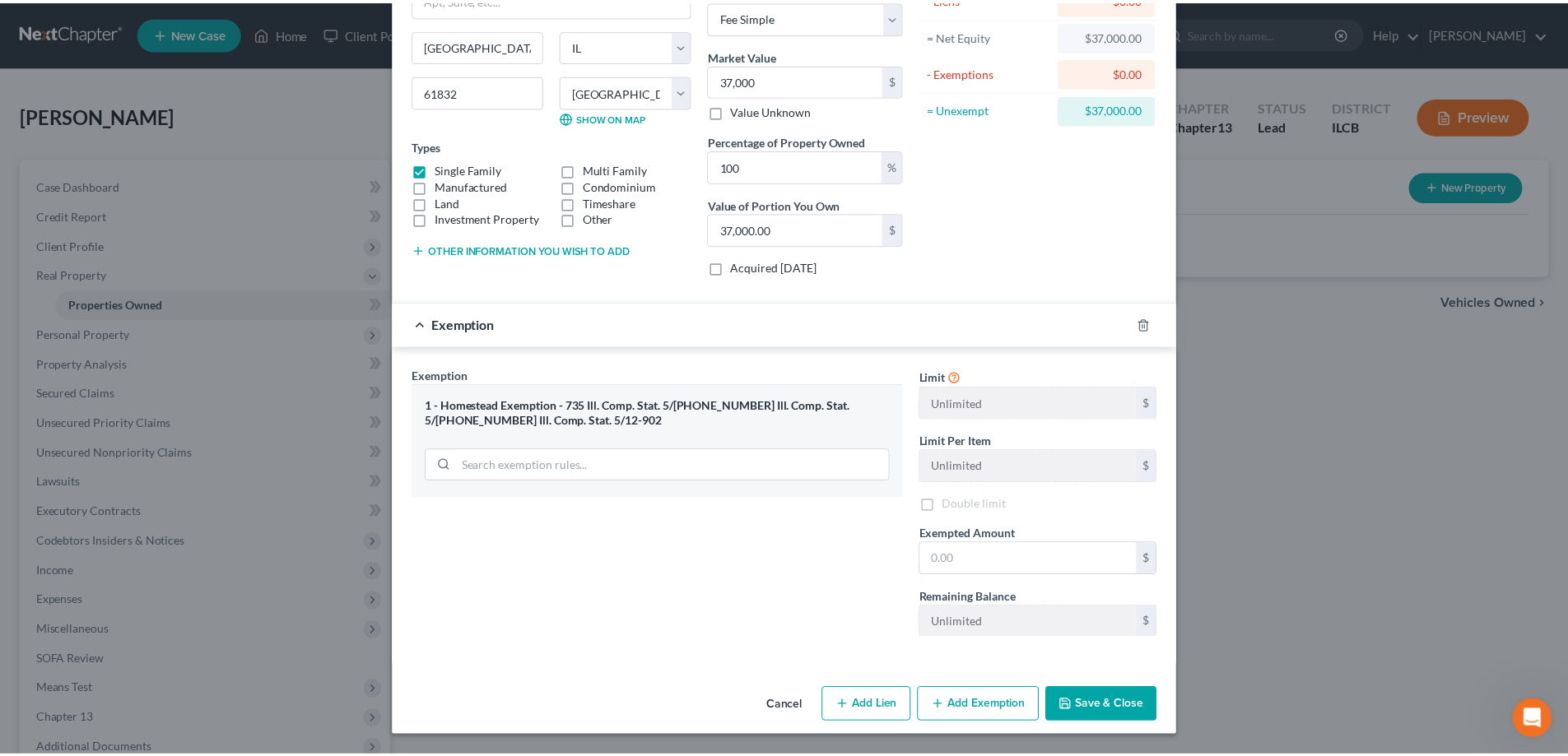
scroll to position [156, 0]
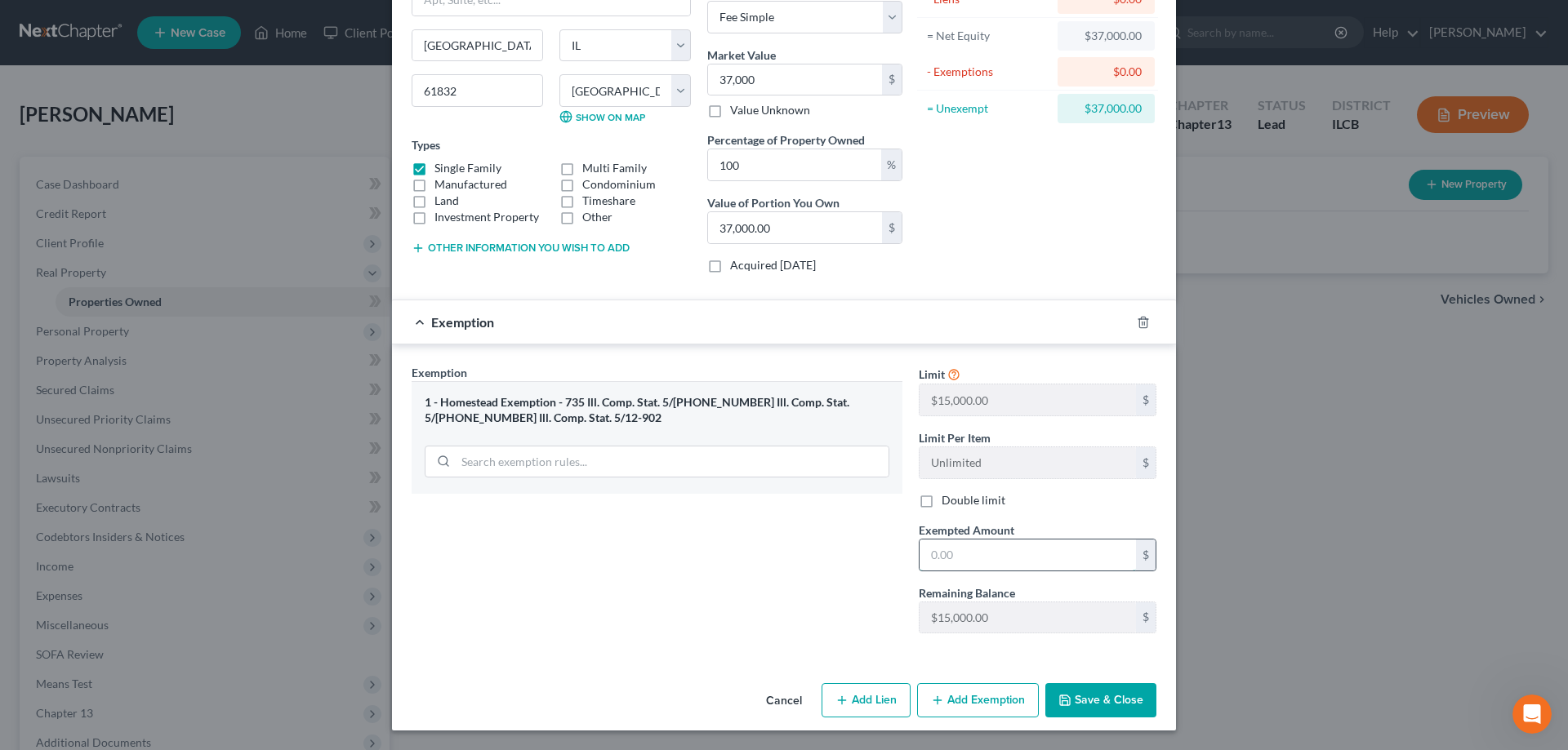
click at [923, 557] on input "text" at bounding box center [1028, 554] width 217 height 31
type input "15,000"
click at [1091, 705] on button "Save & Close" at bounding box center [1101, 700] width 111 height 34
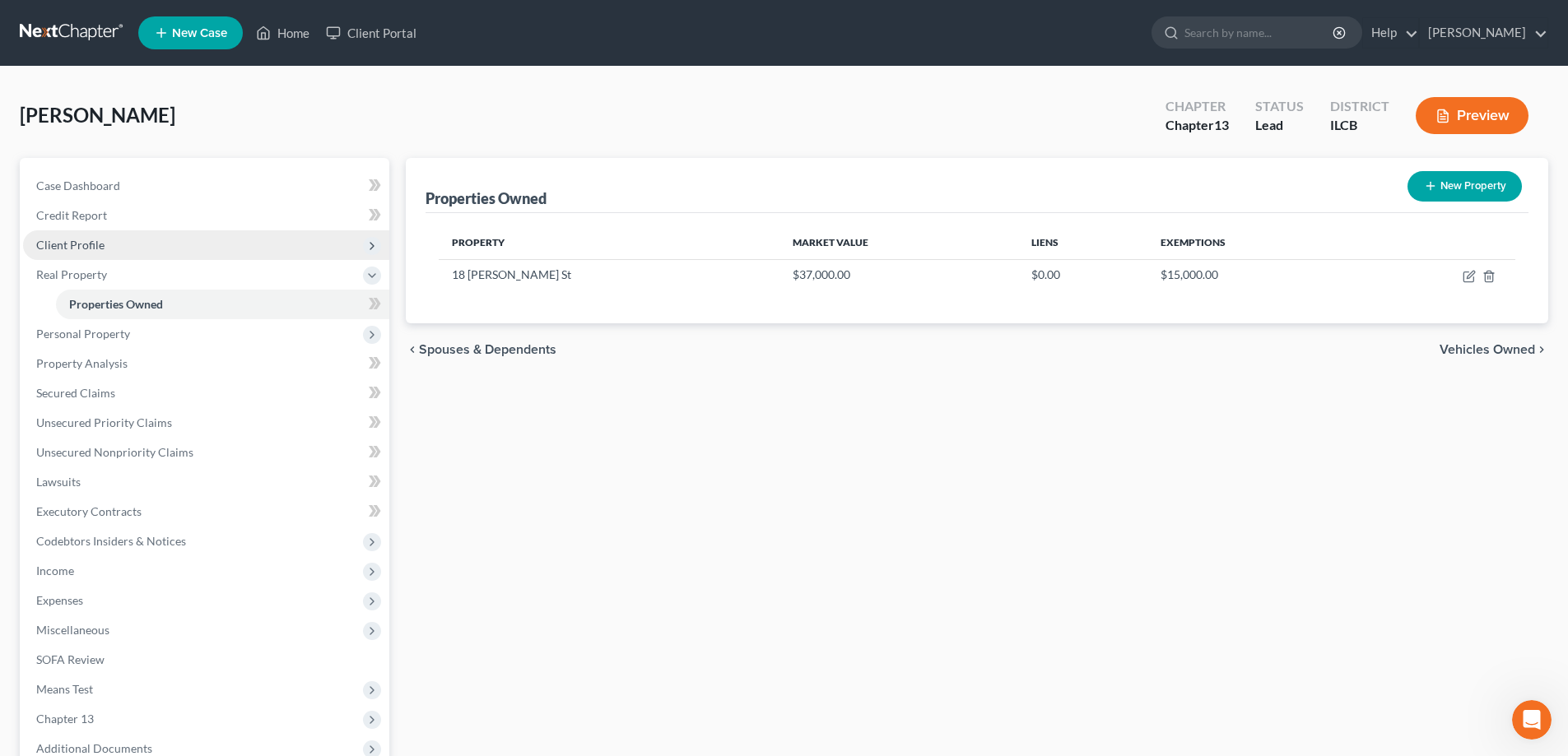
click at [74, 240] on span "Client Profile" at bounding box center [71, 245] width 69 height 14
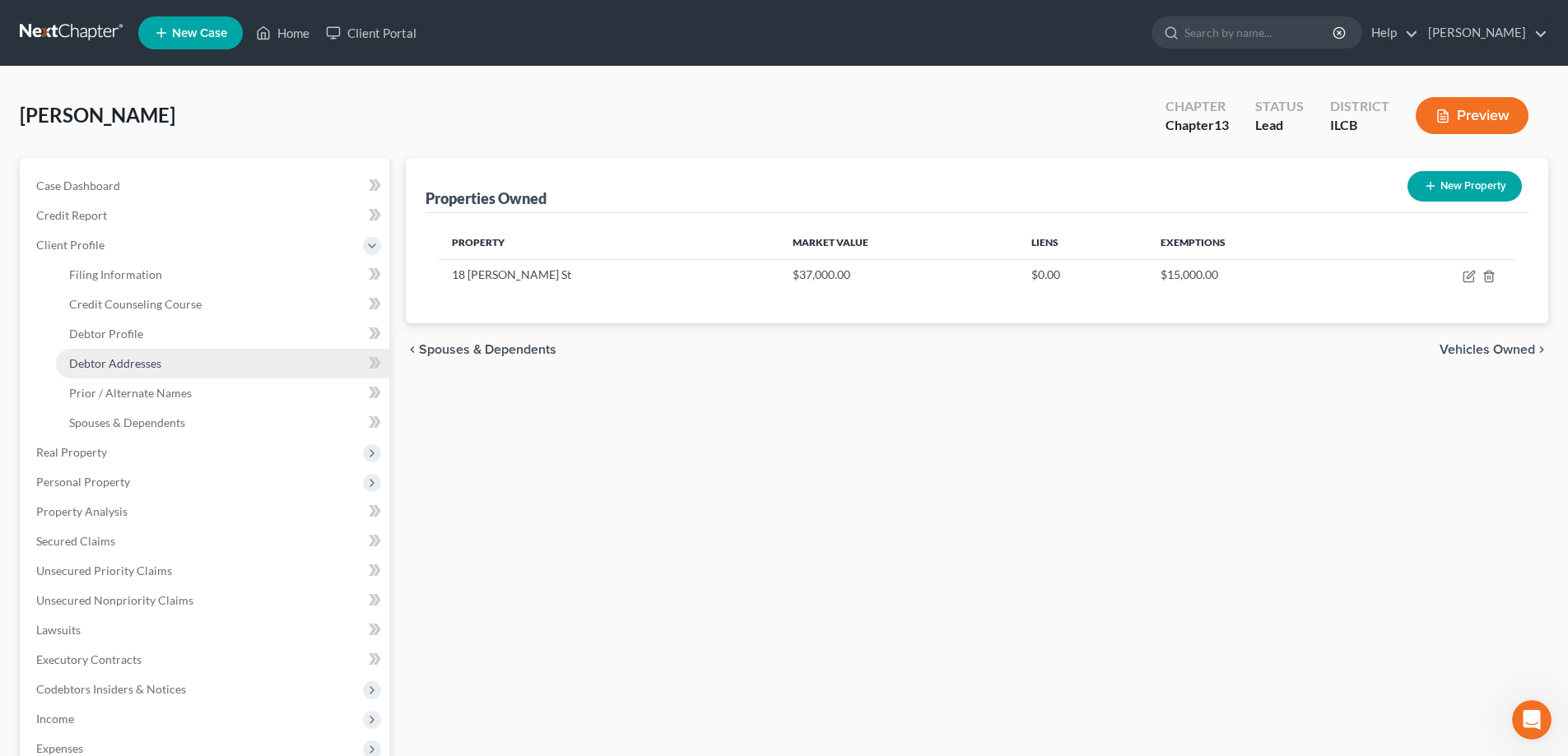
click at [109, 358] on span "Debtor Addresses" at bounding box center [115, 363] width 93 height 14
select select "0"
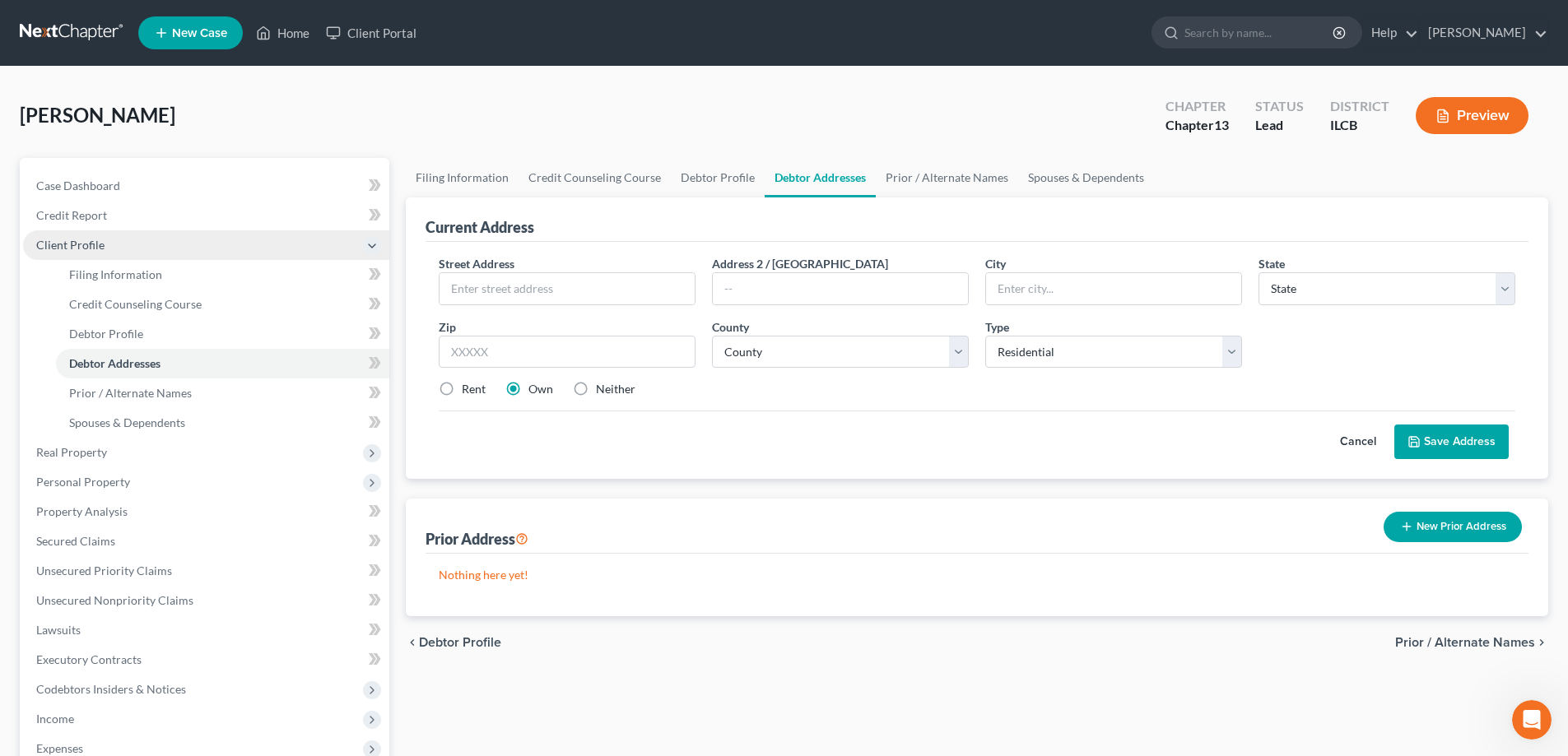
click at [71, 239] on span "Client Profile" at bounding box center [71, 245] width 69 height 14
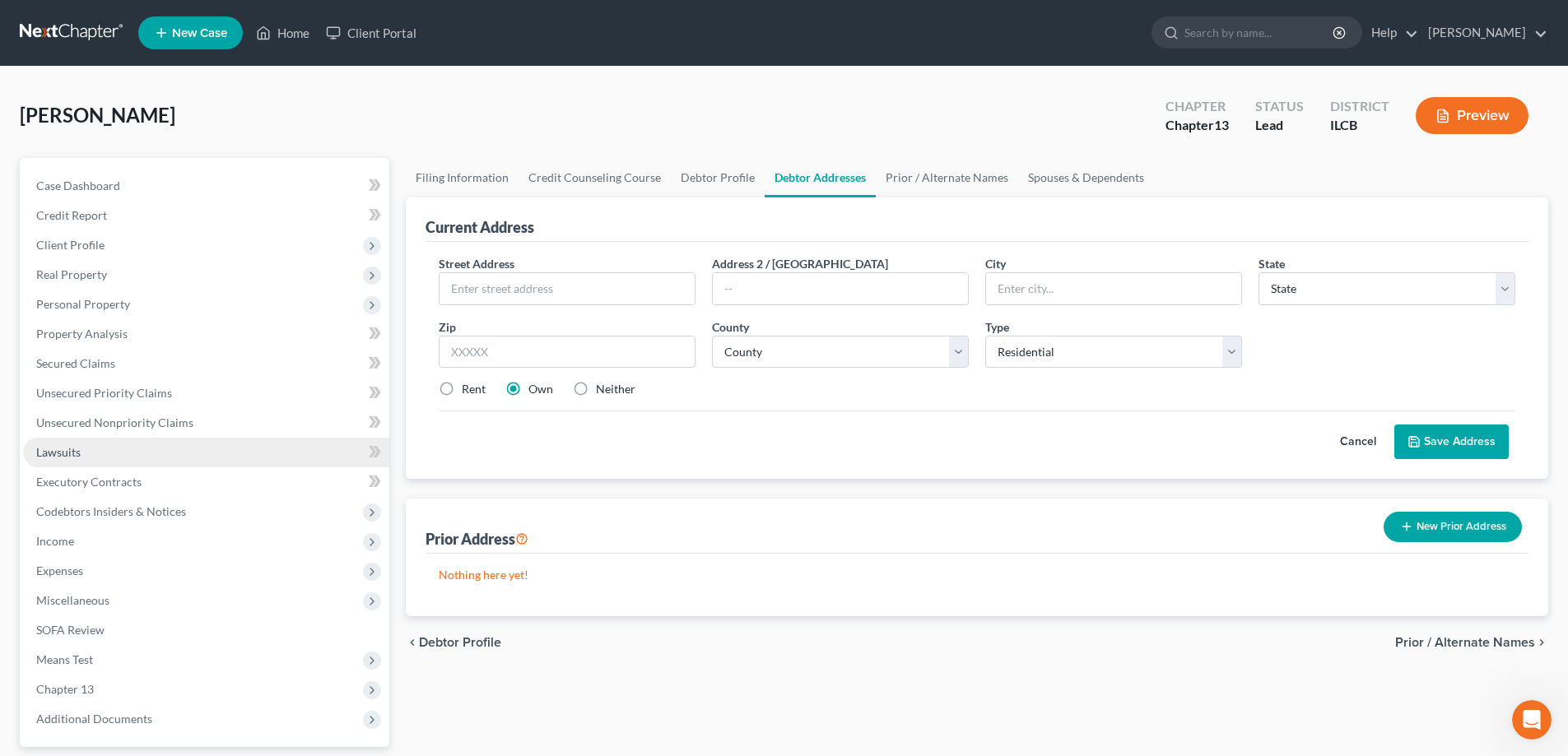
click at [68, 454] on span "Lawsuits" at bounding box center [58, 452] width 44 height 14
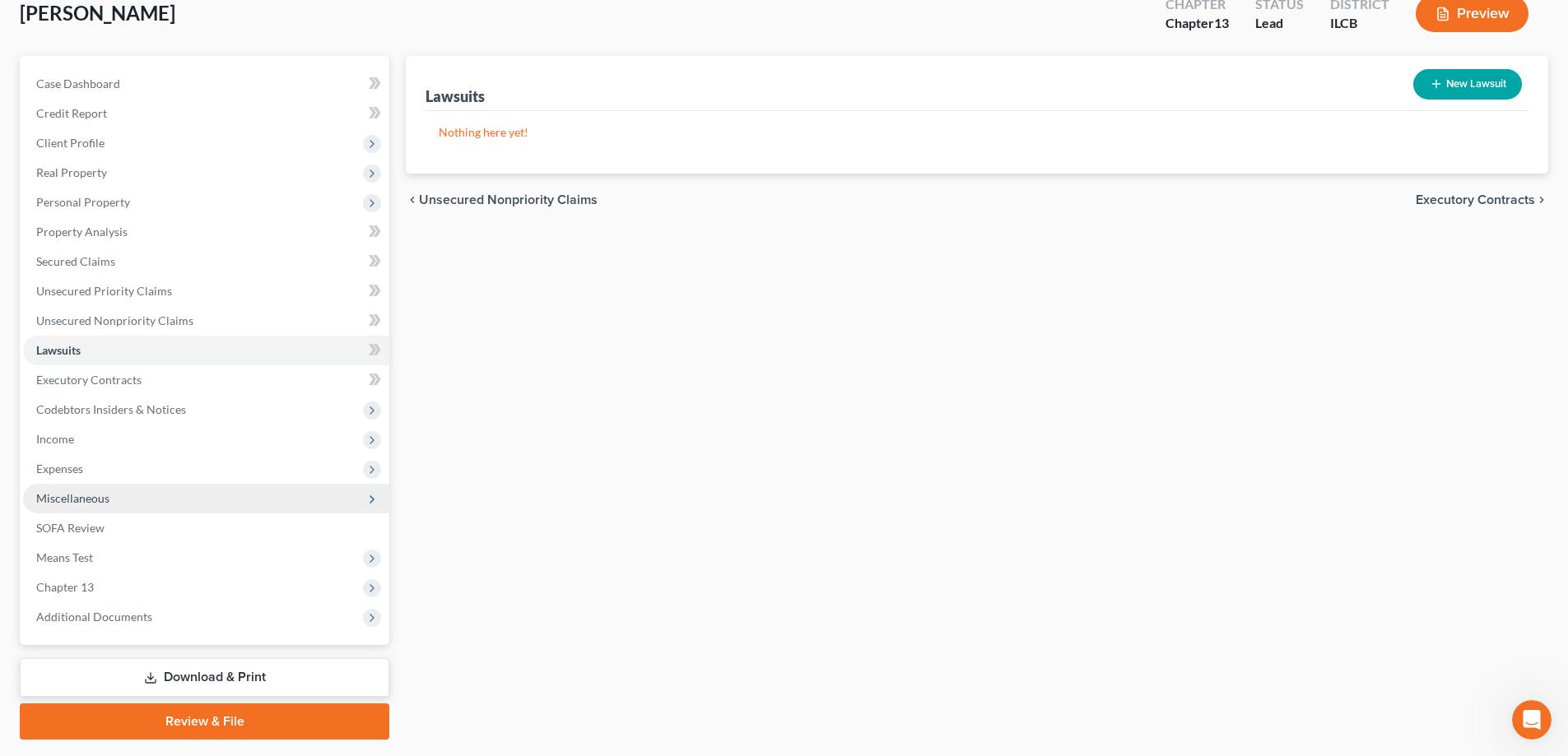
scroll to position [148, 0]
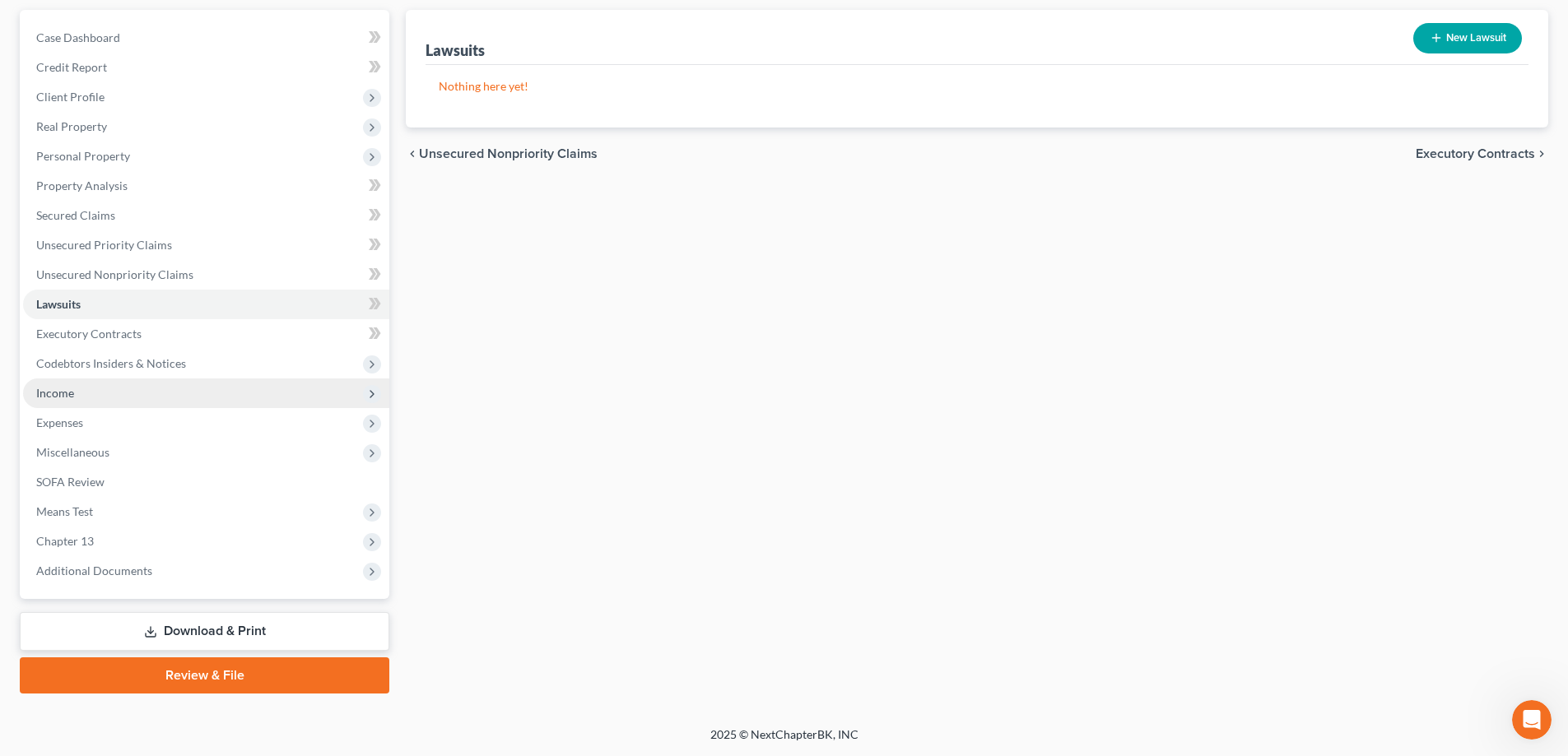
click at [72, 393] on span "Income" at bounding box center [55, 393] width 38 height 14
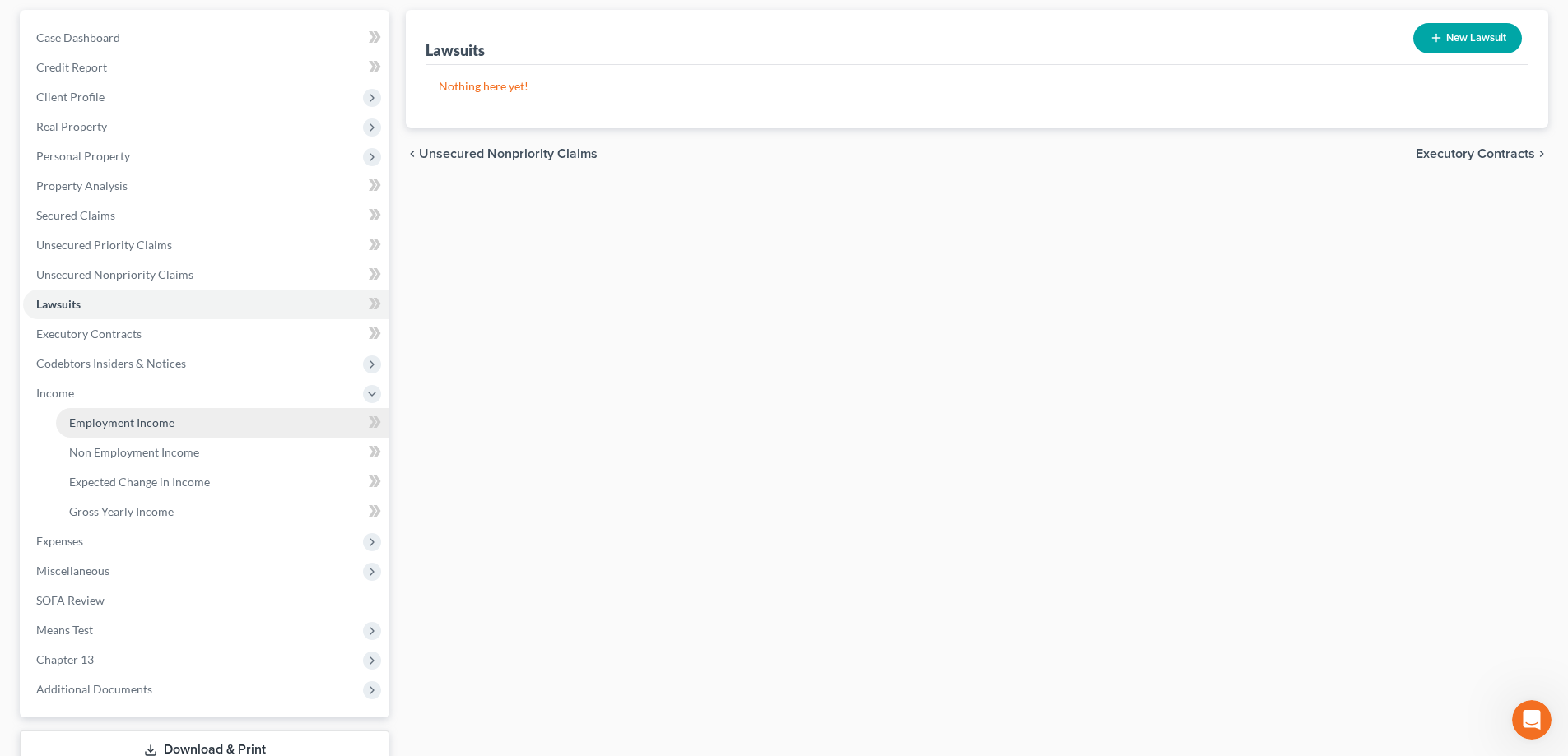
click at [145, 425] on span "Employment Income" at bounding box center [122, 423] width 106 height 14
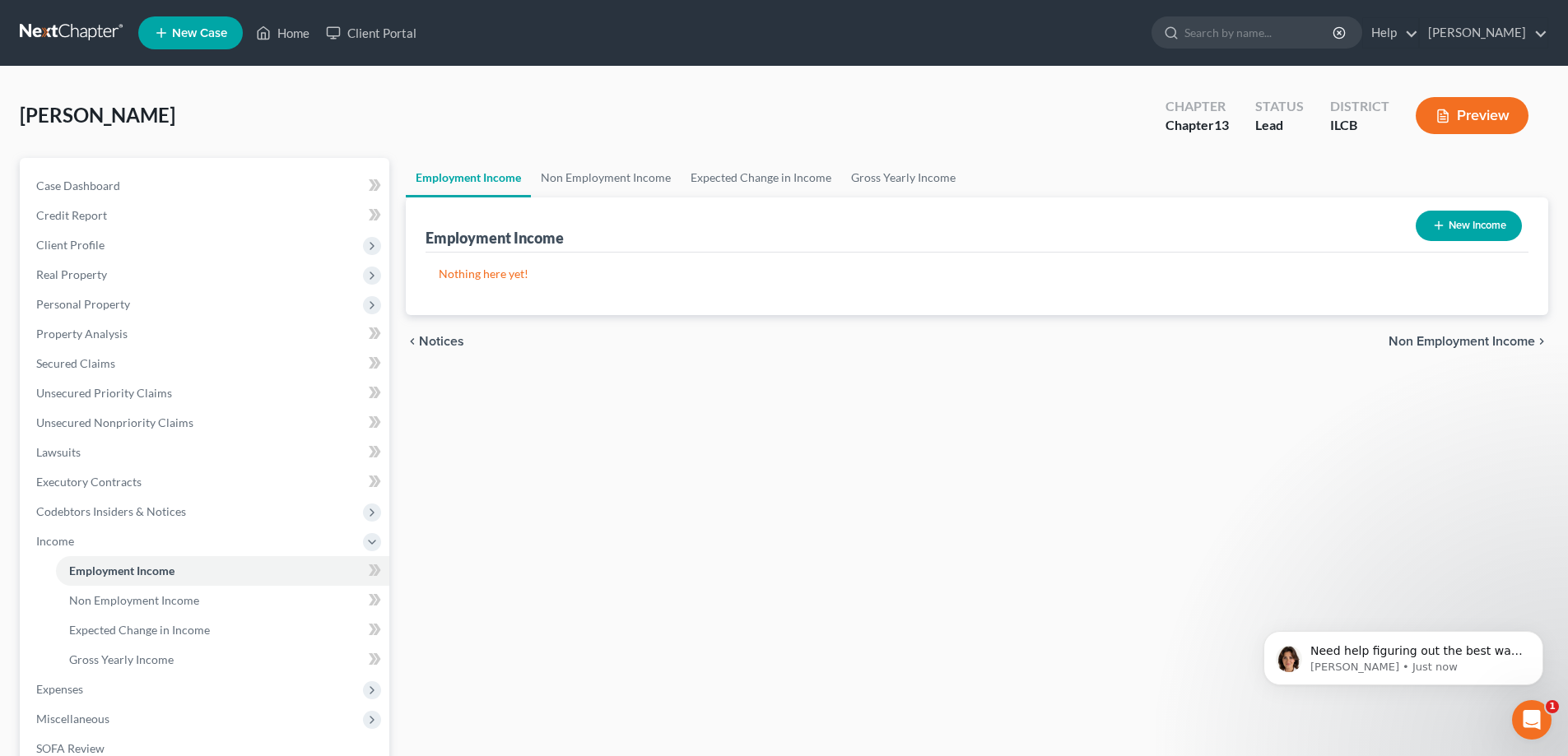
click at [1466, 227] on button "New Income" at bounding box center [1469, 226] width 106 height 31
select select "0"
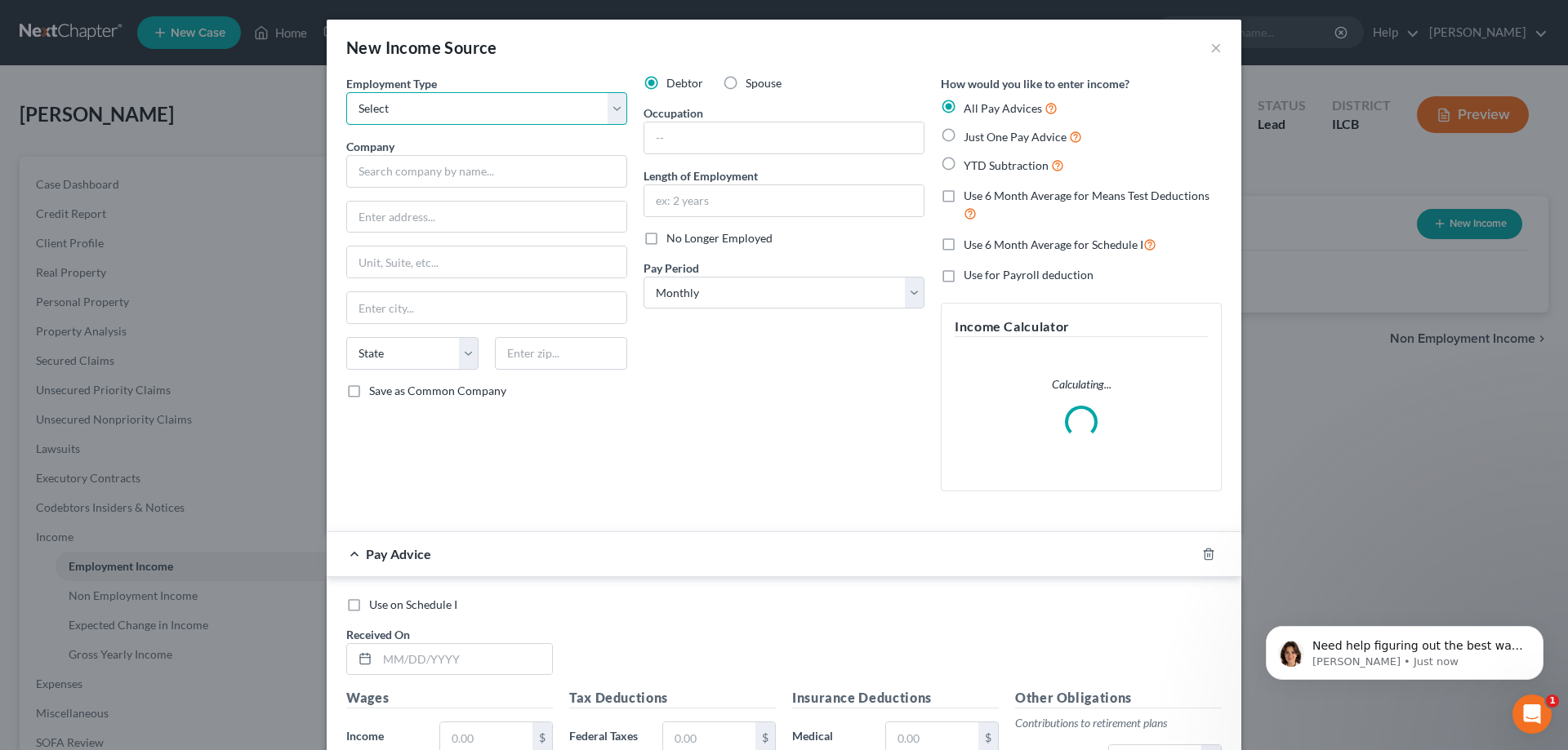
click at [610, 111] on select "Select Full or [DEMOGRAPHIC_DATA] Employment Self Employment" at bounding box center [486, 108] width 281 height 32
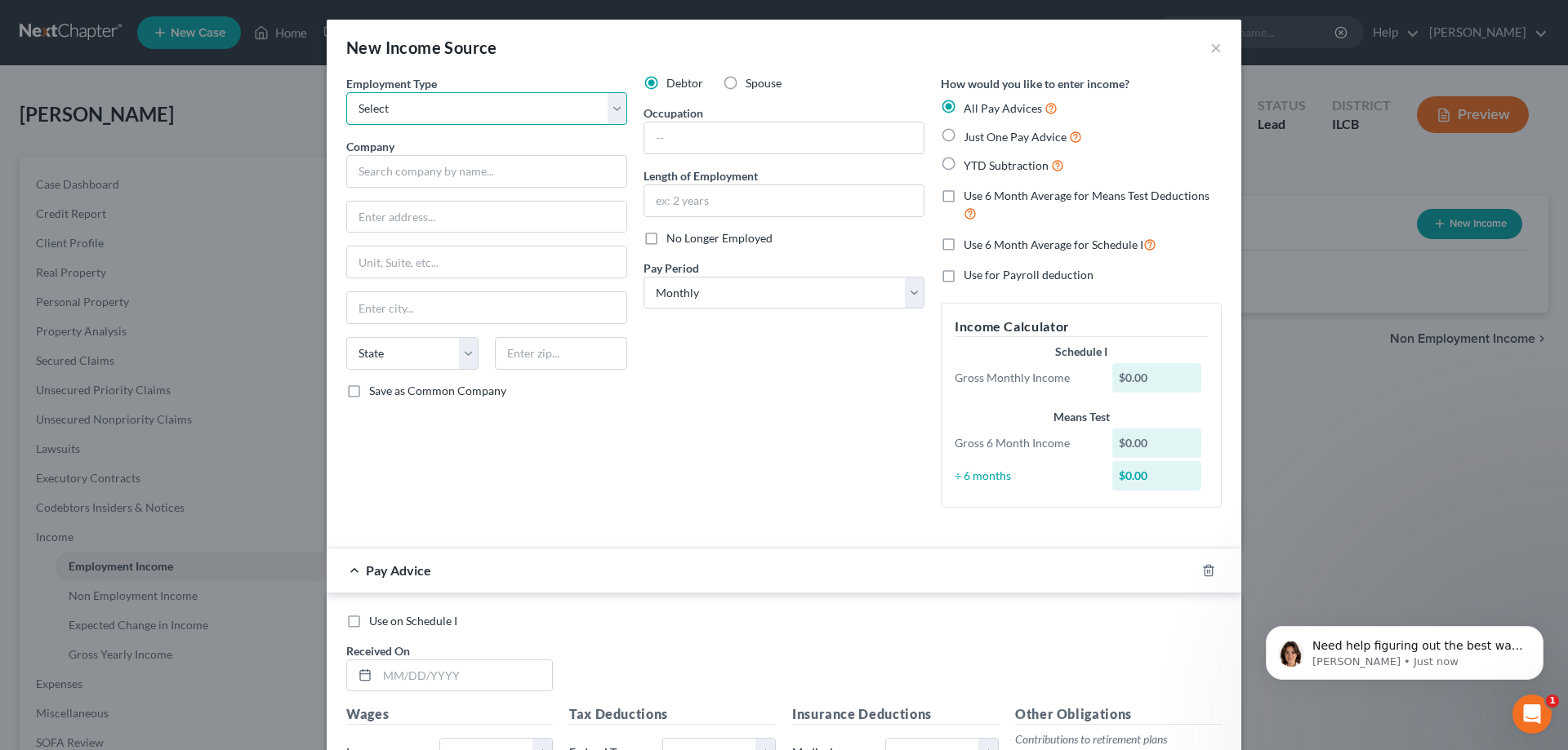
click at [415, 102] on select "Select Full or [DEMOGRAPHIC_DATA] Employment Self Employment" at bounding box center [486, 108] width 281 height 32
click at [762, 142] on input "text" at bounding box center [784, 137] width 279 height 31
click at [693, 413] on div "Debtor Spouse Occupation [DEMOGRAPHIC_DATA] Length of Employment No Longer Empl…" at bounding box center [784, 298] width 297 height 446
click at [774, 132] on input "Unemployed" at bounding box center [784, 137] width 279 height 31
type input "U"
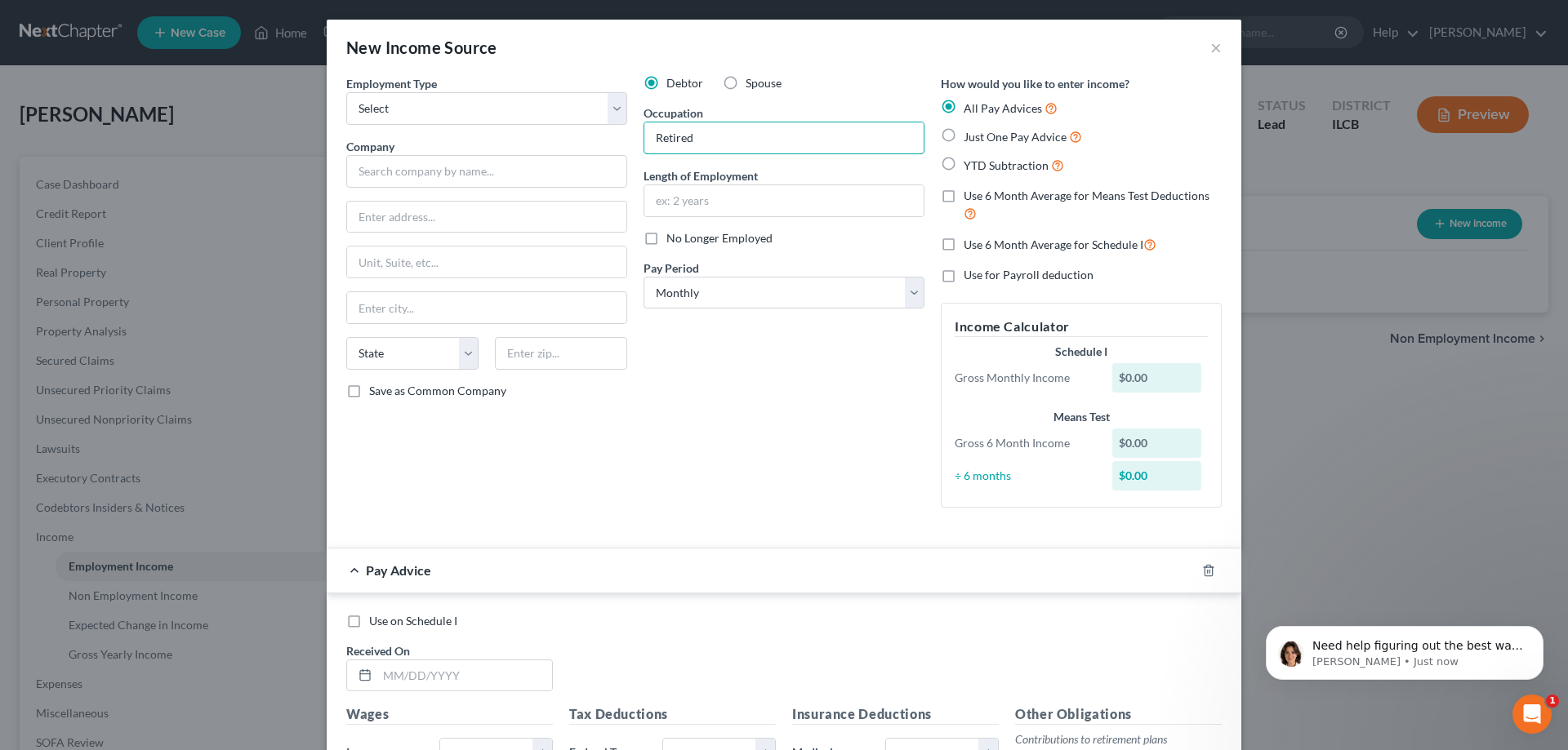
type input "Retired"
click at [725, 453] on div "Debtor Spouse Occupation Retired Length of Employment No Longer Employed Pay Pe…" at bounding box center [784, 298] width 297 height 446
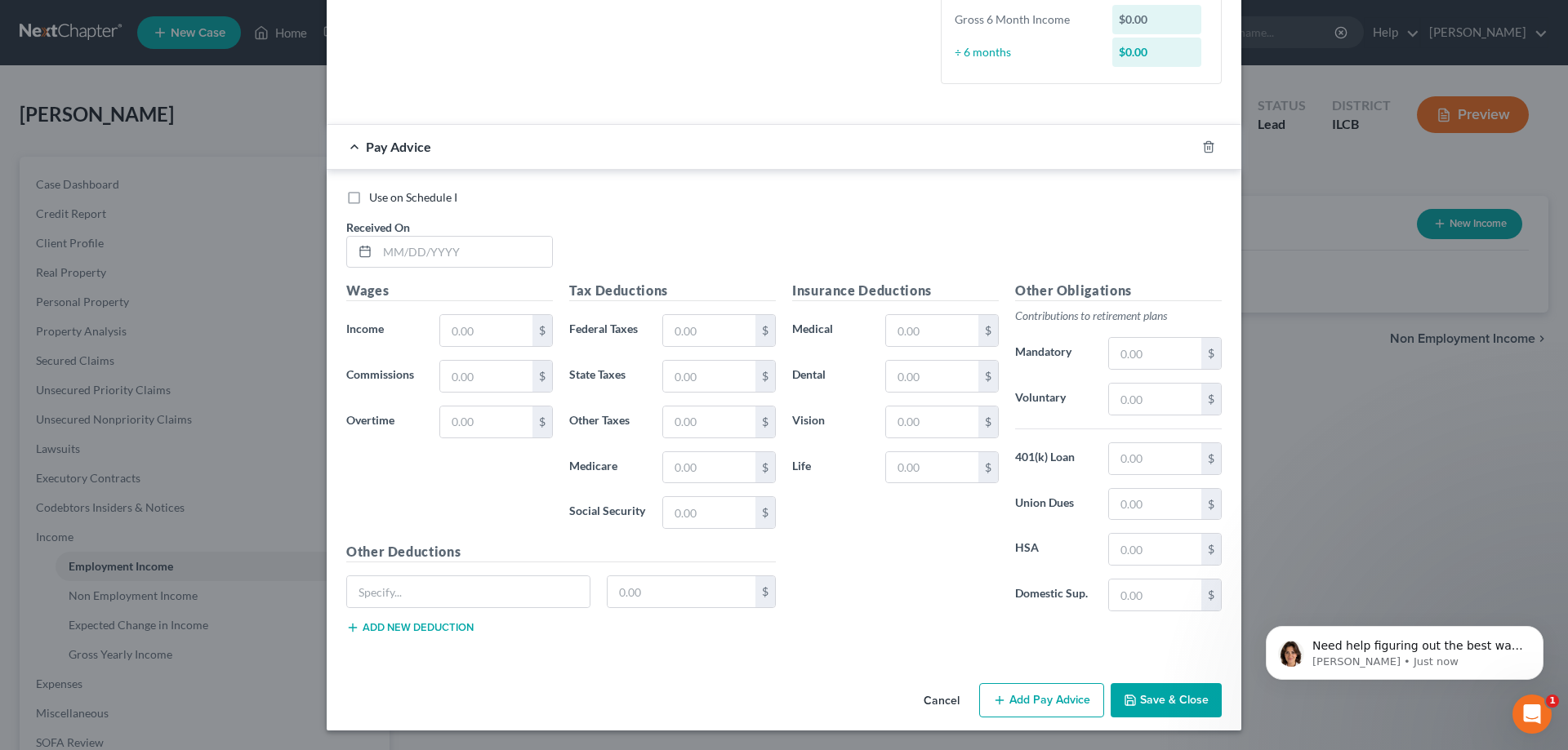
click at [1158, 688] on button "Save & Close" at bounding box center [1166, 700] width 111 height 34
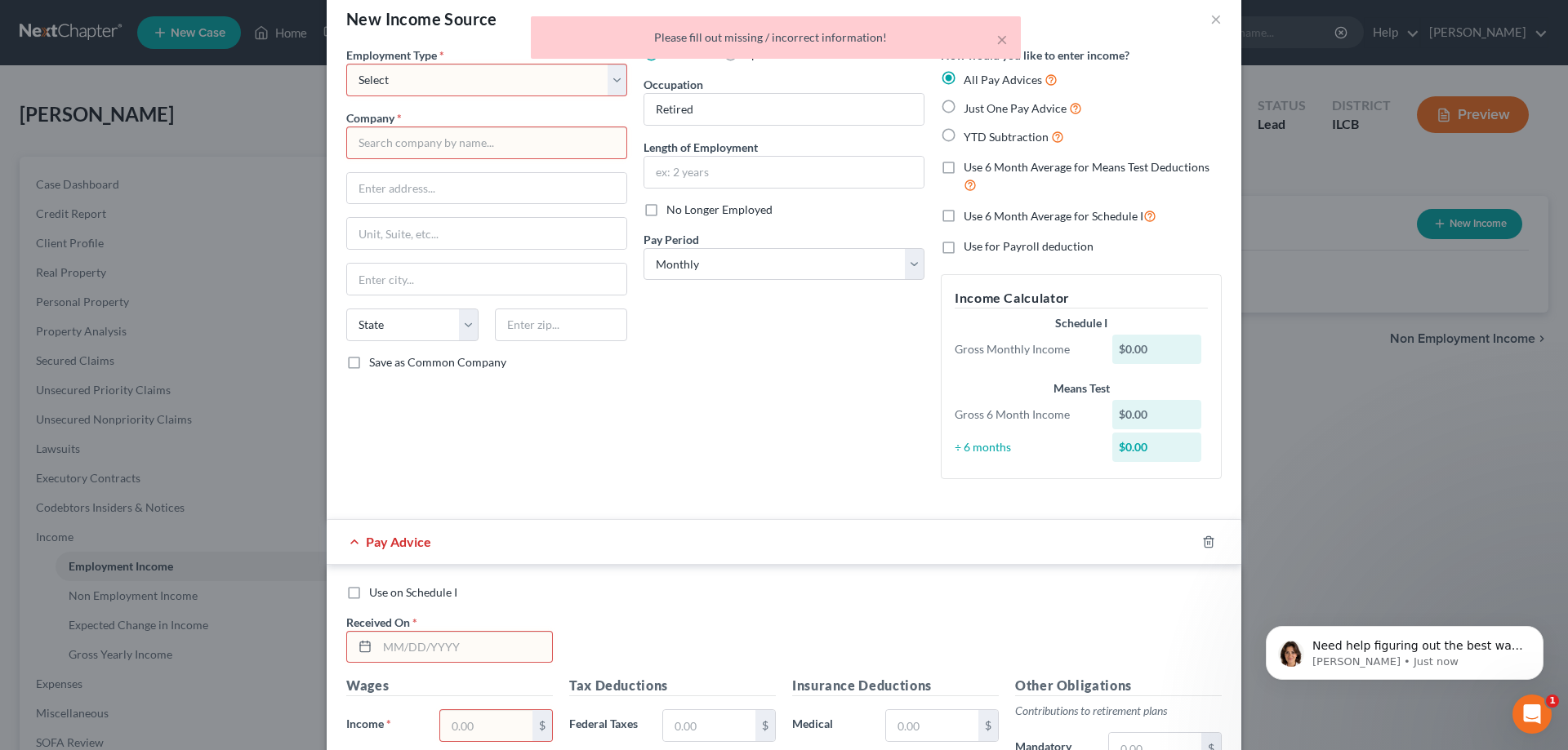
scroll to position [0, 0]
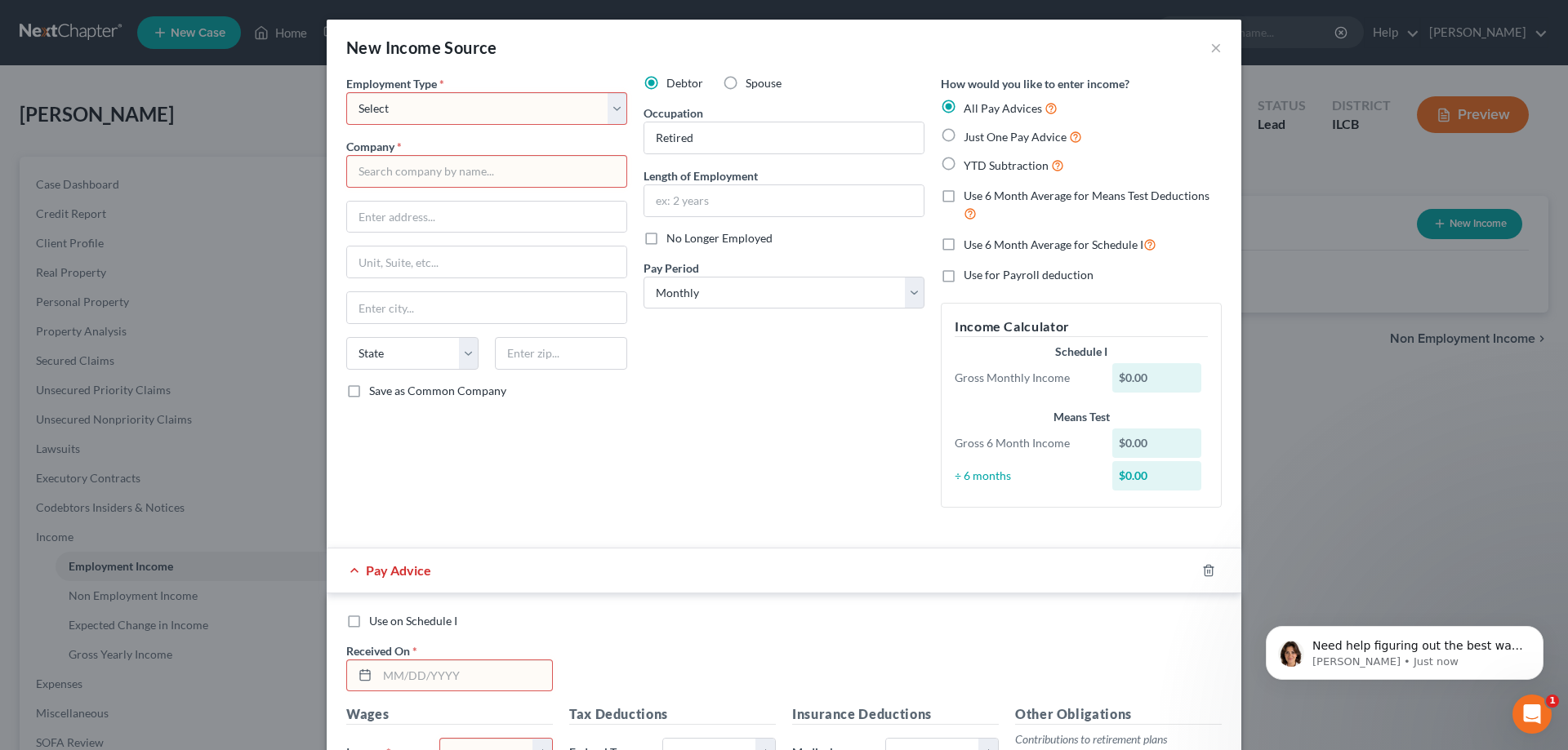
click at [613, 115] on select "Select Full or [DEMOGRAPHIC_DATA] Employment Self Employment" at bounding box center [486, 108] width 281 height 32
click at [722, 462] on div "Debtor Spouse Occupation Retired Length of Employment No Longer Employed Pay Pe…" at bounding box center [784, 298] width 297 height 446
click at [1209, 572] on icon "button" at bounding box center [1209, 570] width 13 height 13
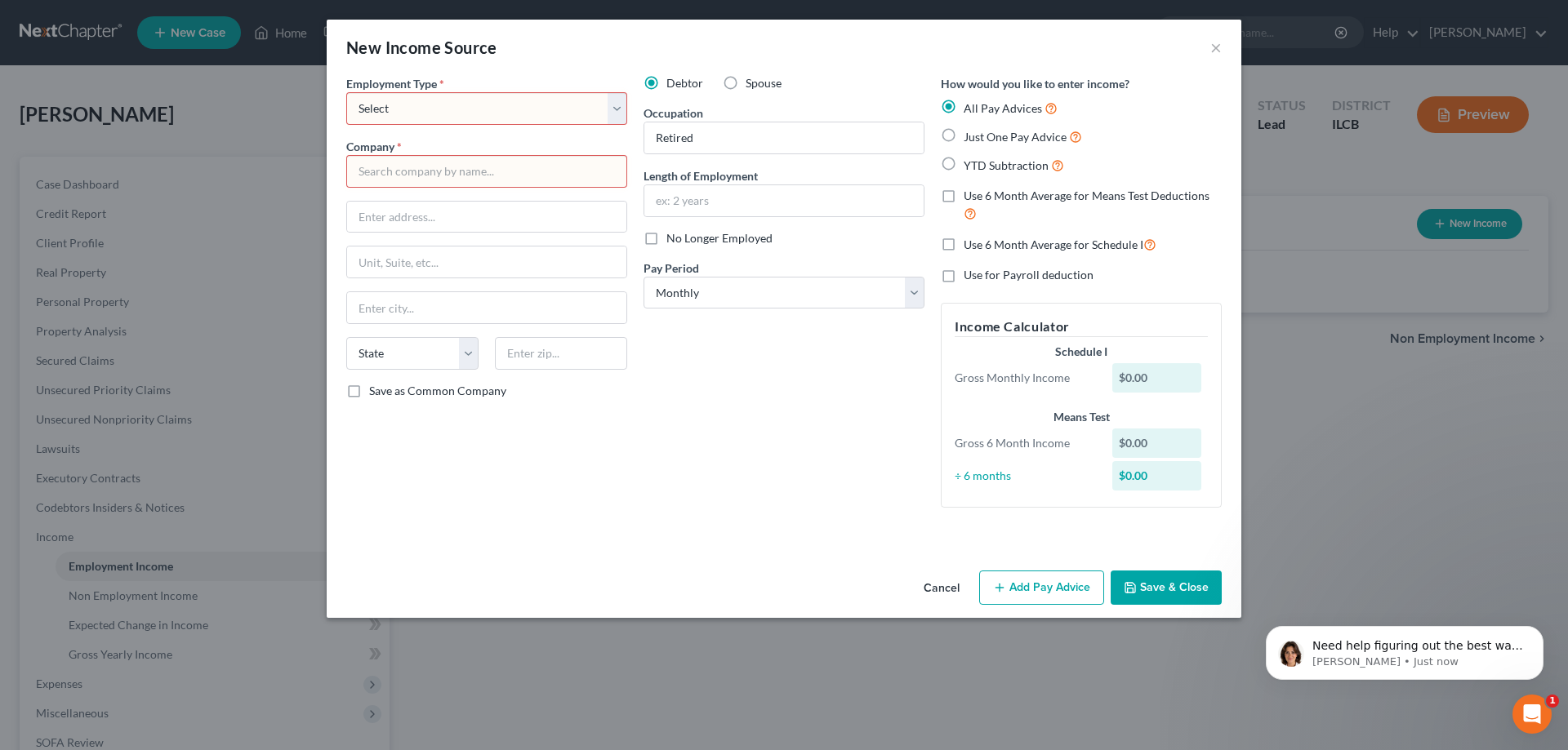
click at [1140, 587] on button "Save & Close" at bounding box center [1166, 587] width 111 height 34
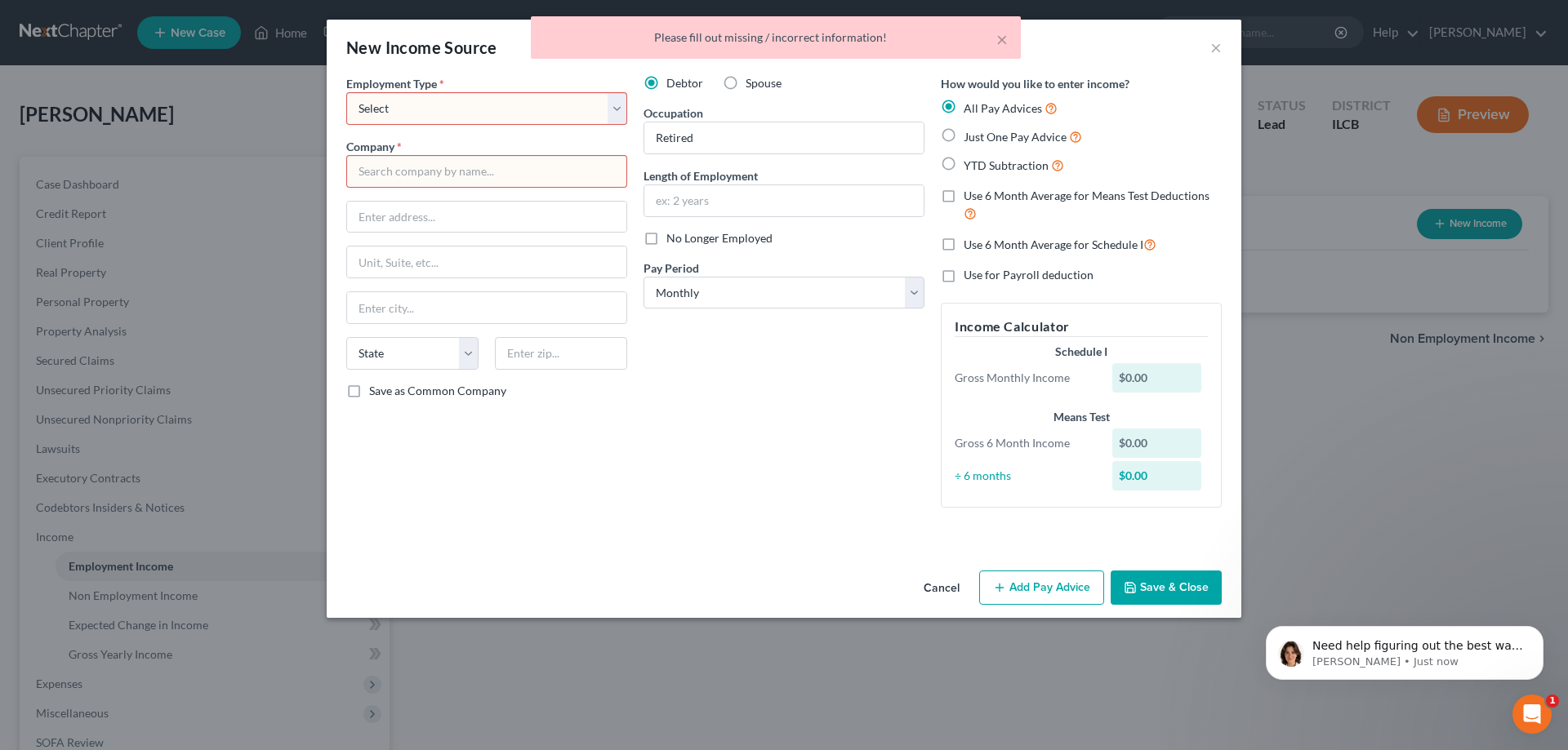
click at [950, 581] on button "Cancel" at bounding box center [941, 588] width 62 height 32
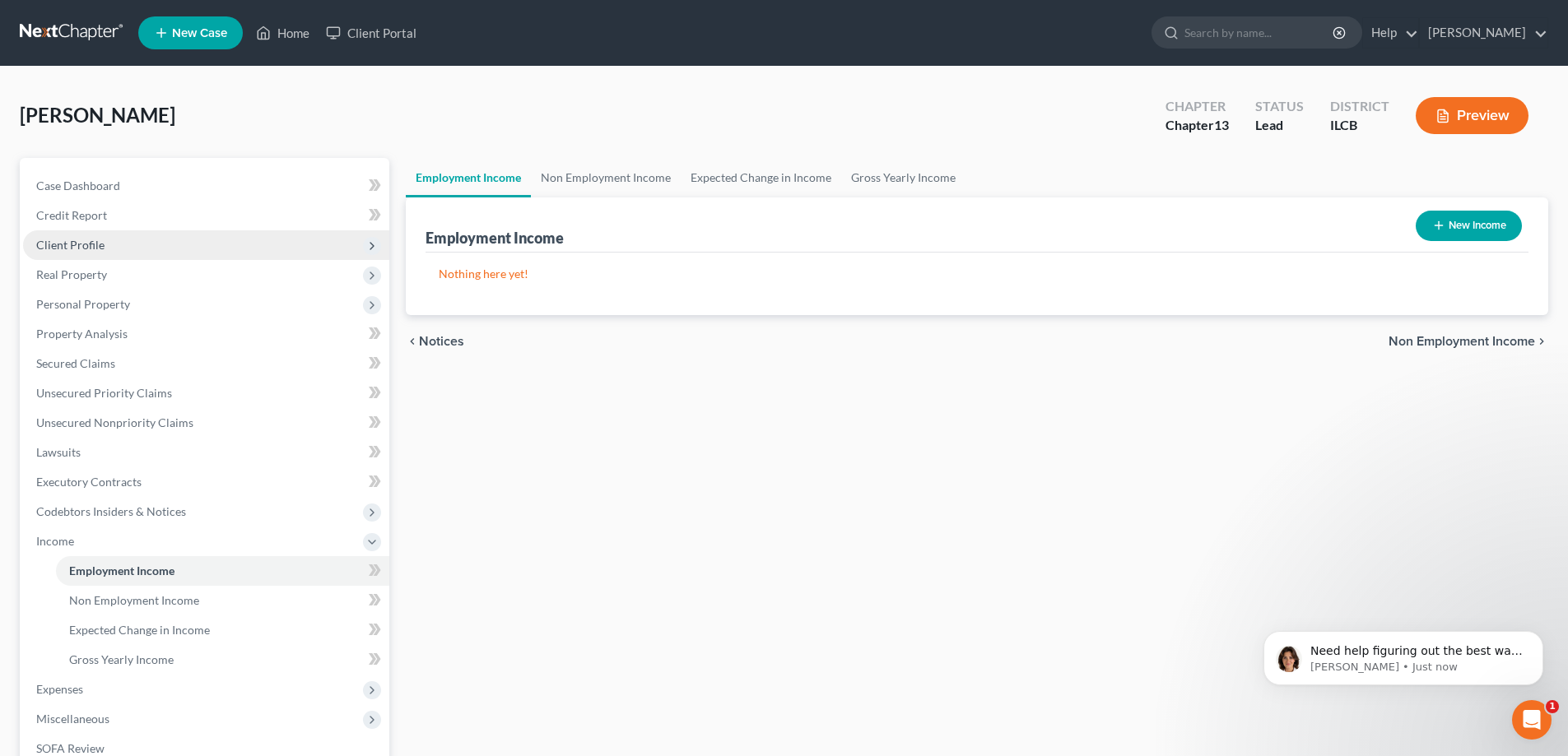
click at [78, 241] on span "Client Profile" at bounding box center [71, 245] width 69 height 14
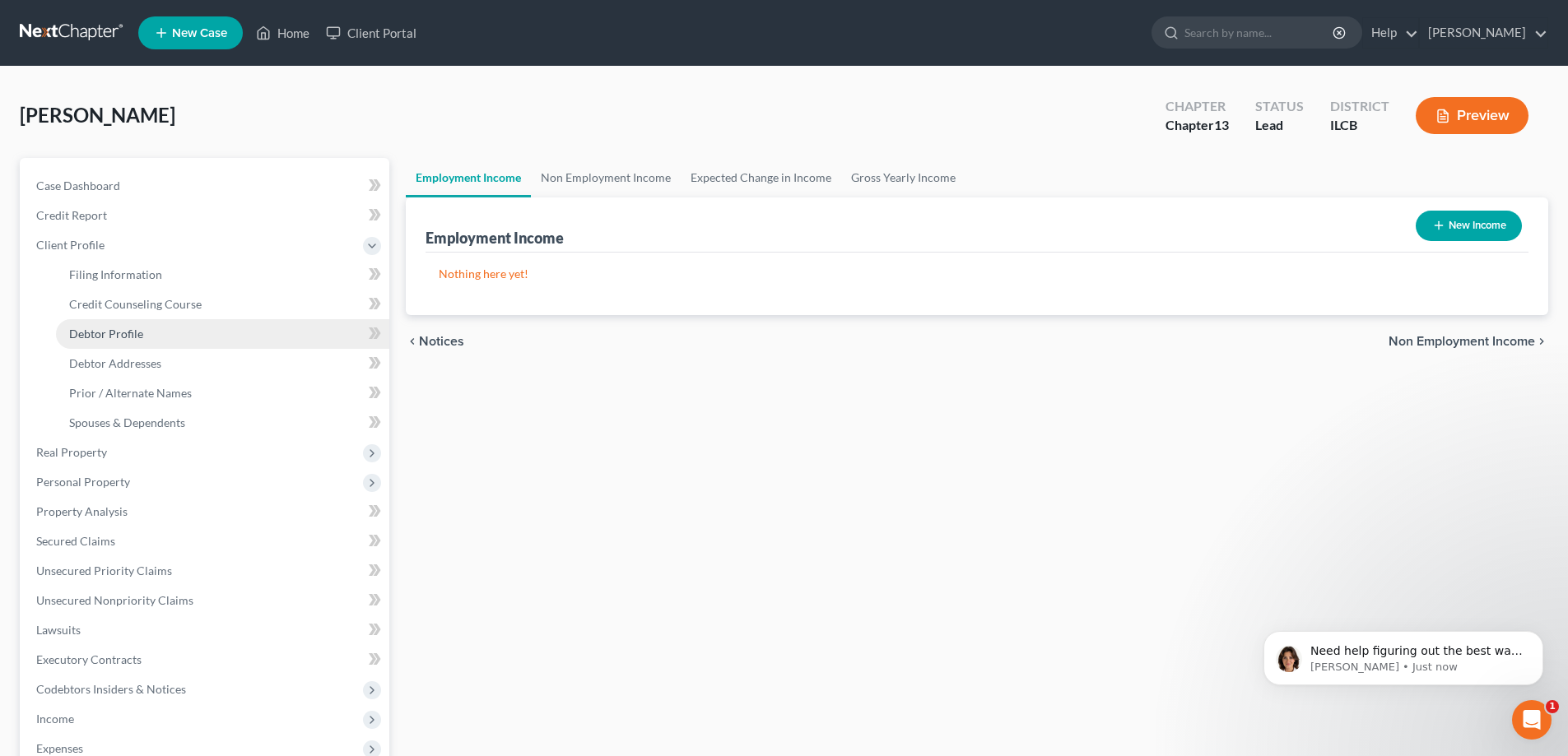
click at [114, 335] on span "Debtor Profile" at bounding box center [106, 334] width 74 height 14
select select "4"
select select "0"
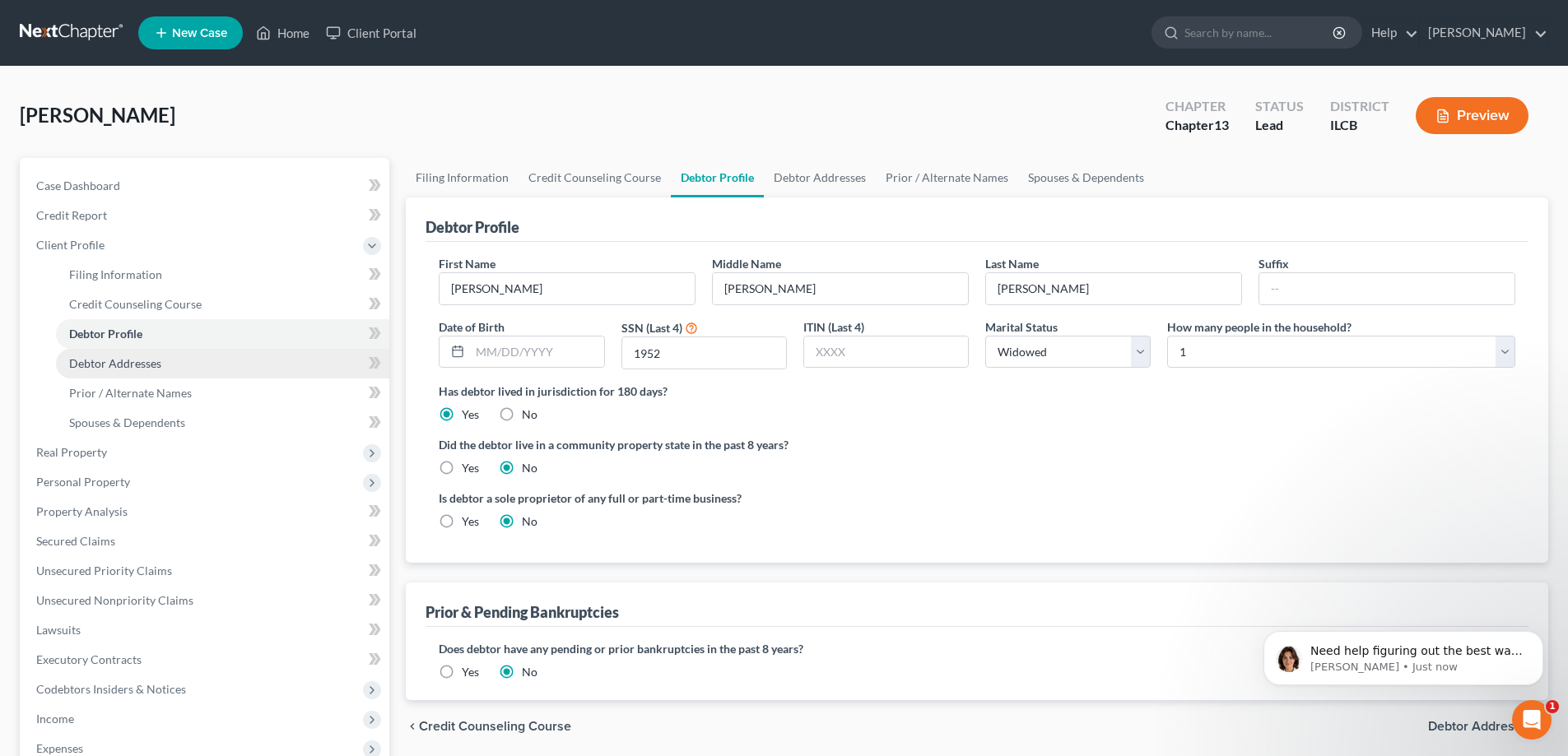
click at [129, 362] on span "Debtor Addresses" at bounding box center [115, 363] width 93 height 14
select select "0"
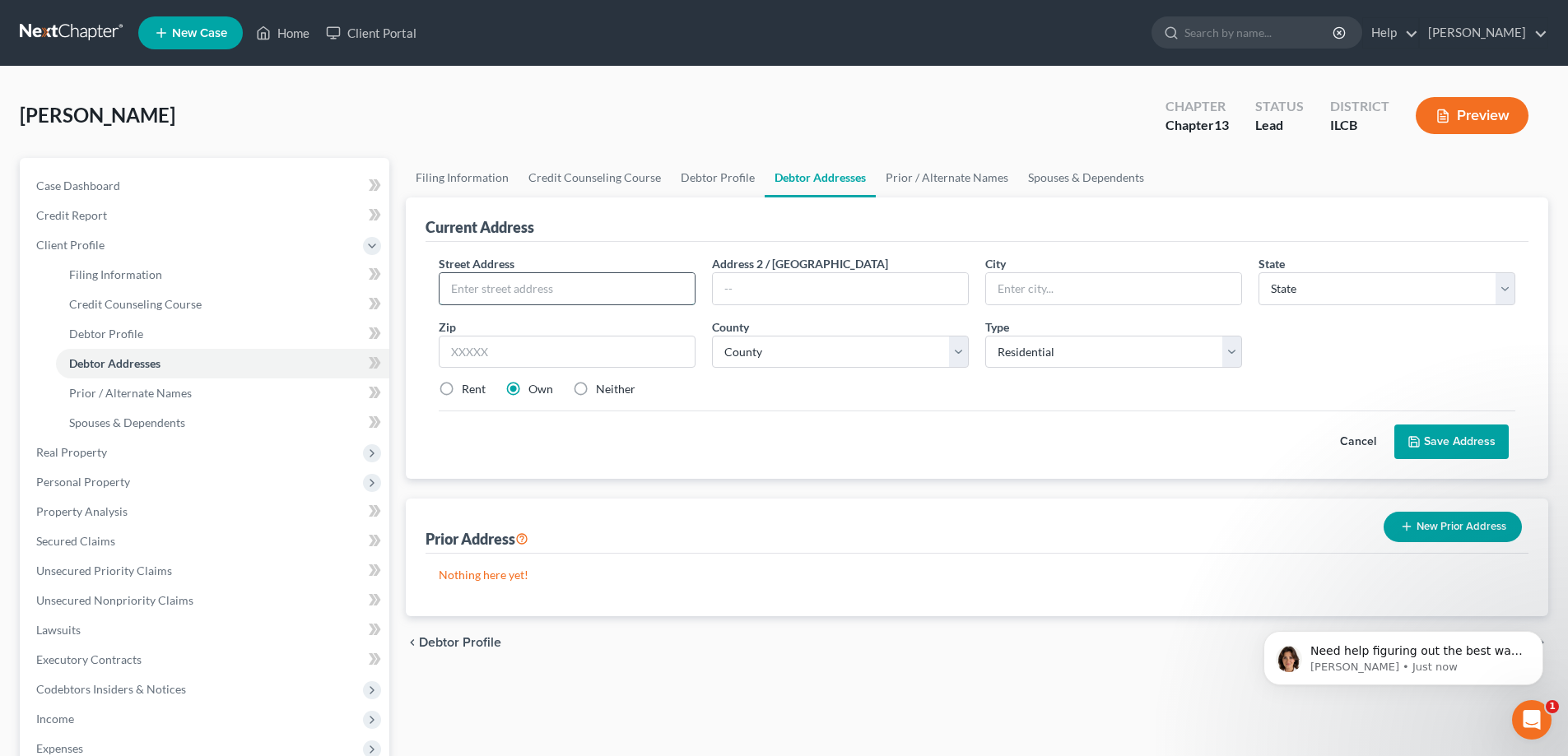
click at [606, 296] on input "text" at bounding box center [568, 288] width 256 height 31
type input "18 [PERSON_NAME] St"
click at [568, 365] on input "text" at bounding box center [567, 352] width 256 height 33
type input "61832"
type input "[GEOGRAPHIC_DATA]"
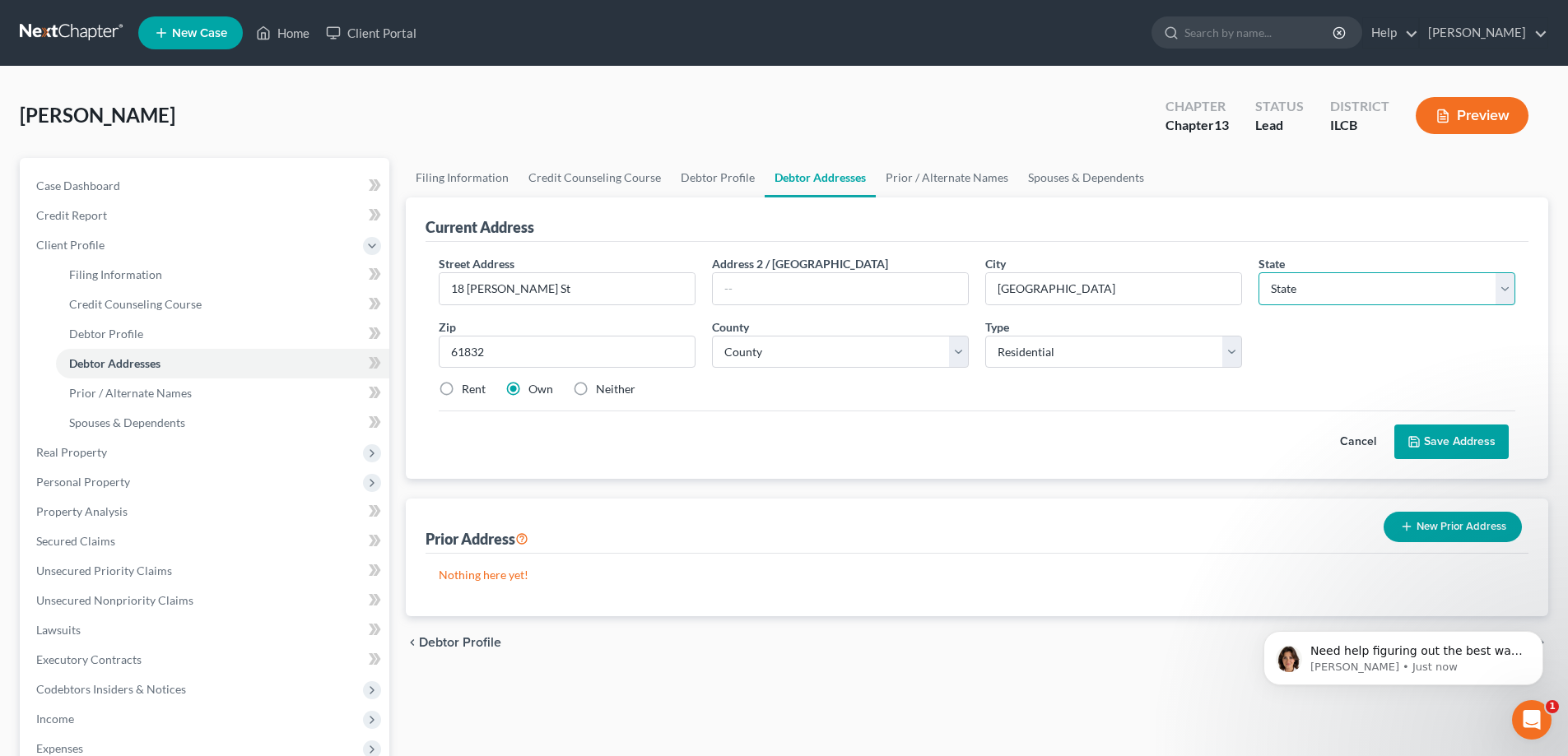
select select "14"
click at [821, 445] on div "Cancel Save Address" at bounding box center [977, 434] width 1077 height 48
click at [955, 360] on select "County [GEOGRAPHIC_DATA] [GEOGRAPHIC_DATA] [GEOGRAPHIC_DATA] [GEOGRAPHIC_DATA] …" at bounding box center [840, 352] width 256 height 33
select select "91"
click at [712, 336] on select "County [GEOGRAPHIC_DATA] [GEOGRAPHIC_DATA] [GEOGRAPHIC_DATA] [GEOGRAPHIC_DATA] …" at bounding box center [840, 352] width 256 height 33
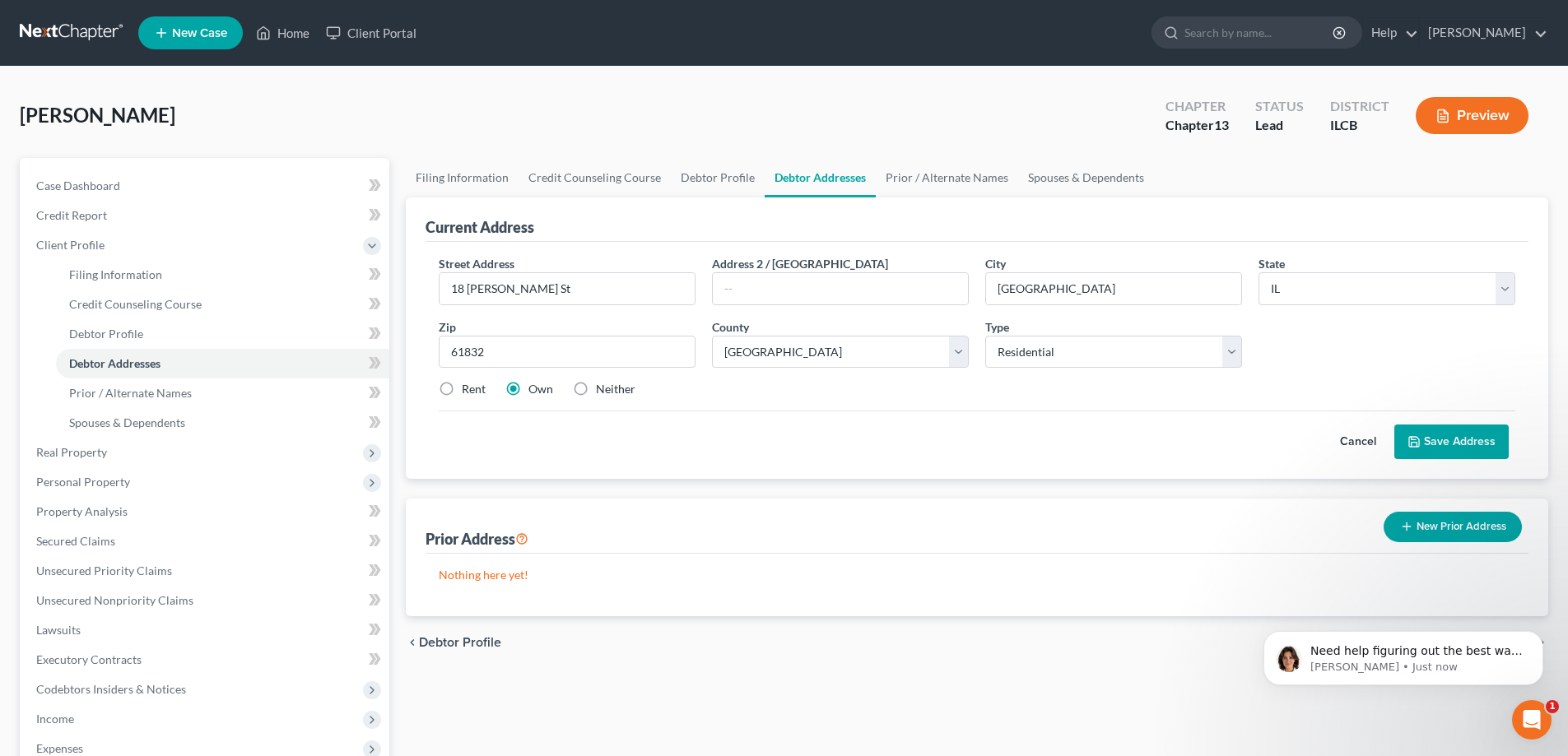
click at [912, 375] on div "Street Address * 18 [PERSON_NAME] St Address 2 / [GEOGRAPHIC_DATA] * [GEOGRAPHI…" at bounding box center [977, 333] width 1093 height 156
click at [1454, 443] on button "Save Address" at bounding box center [1452, 441] width 115 height 34
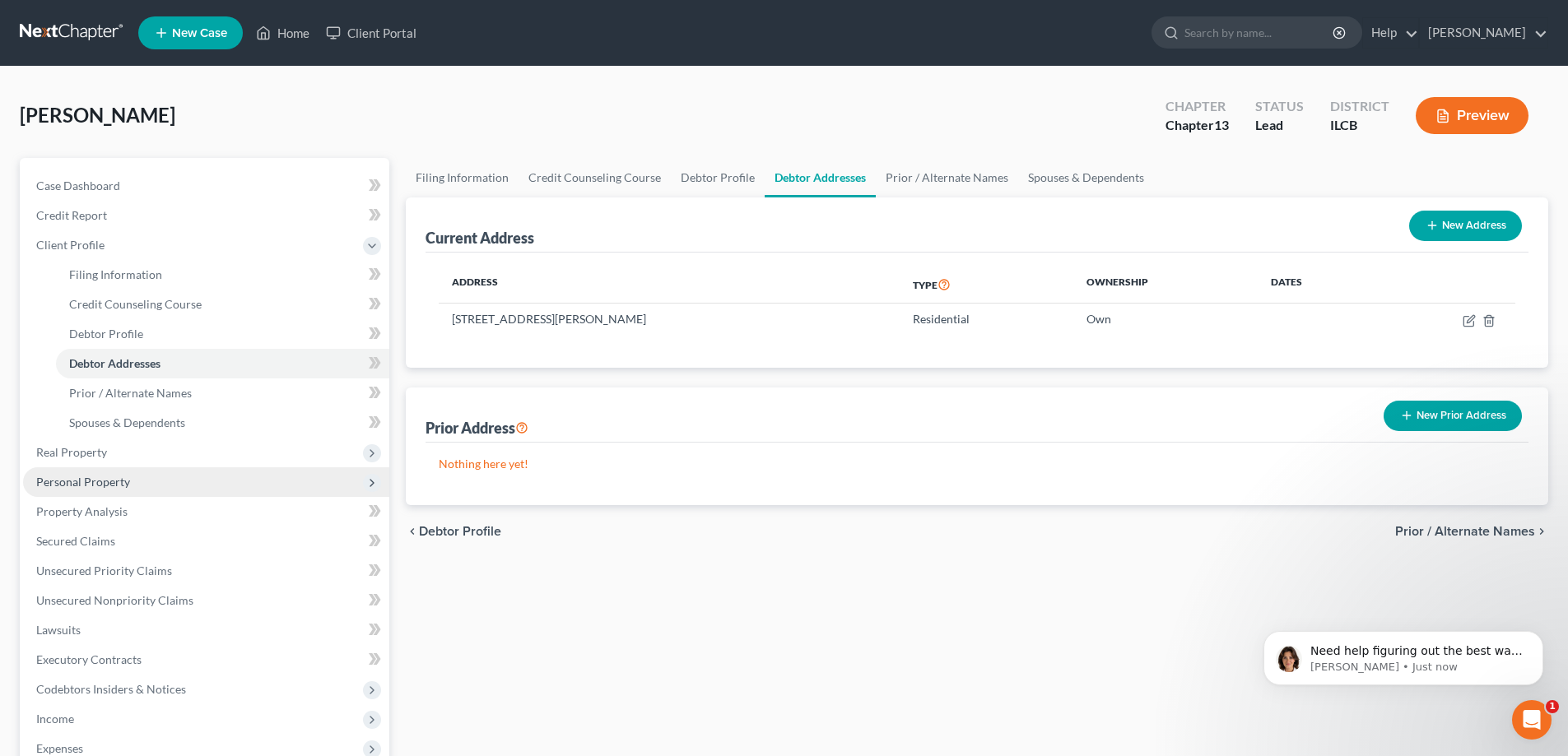
click at [69, 470] on span "Personal Property" at bounding box center [206, 483] width 367 height 30
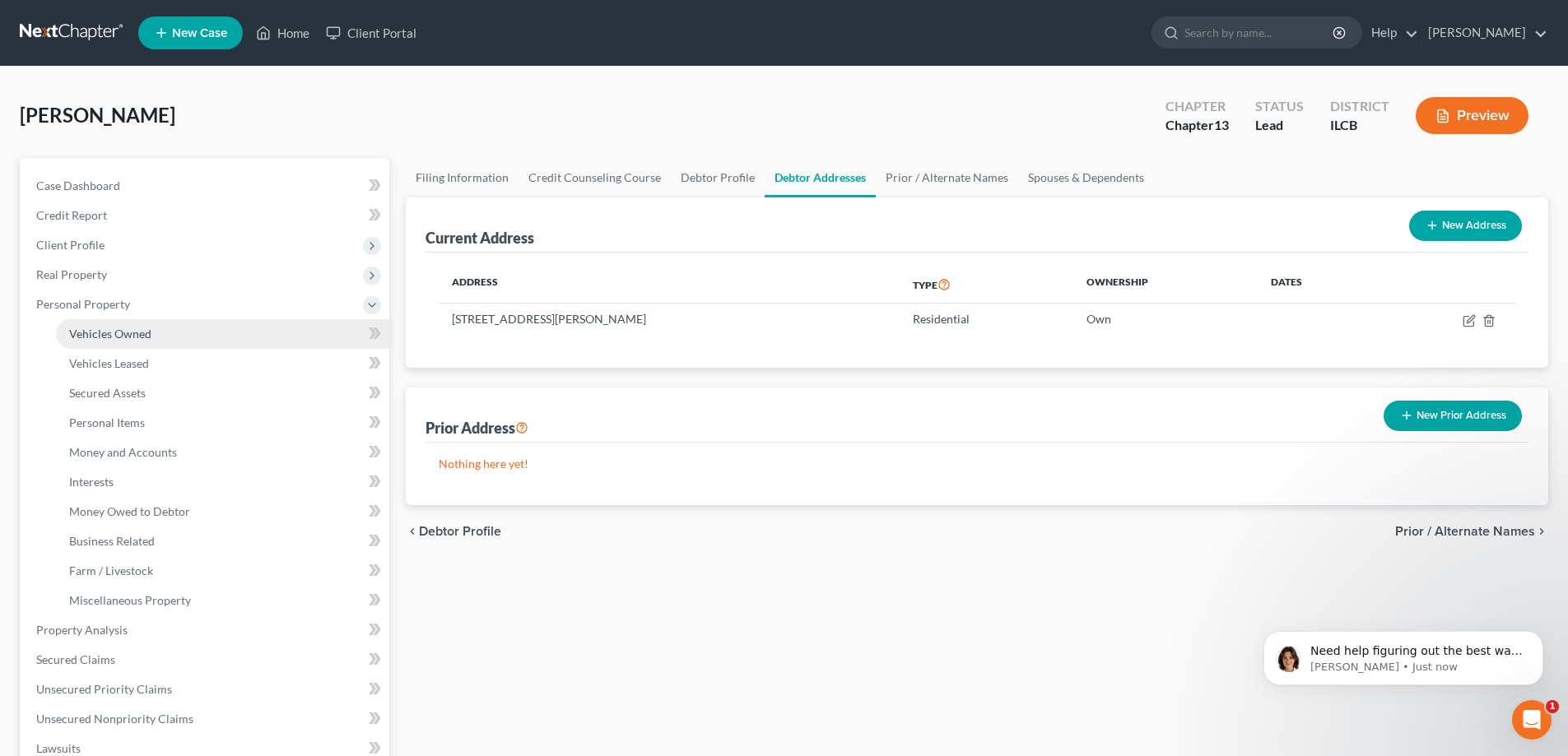
click at [114, 339] on span "Vehicles Owned" at bounding box center [109, 334] width 82 height 14
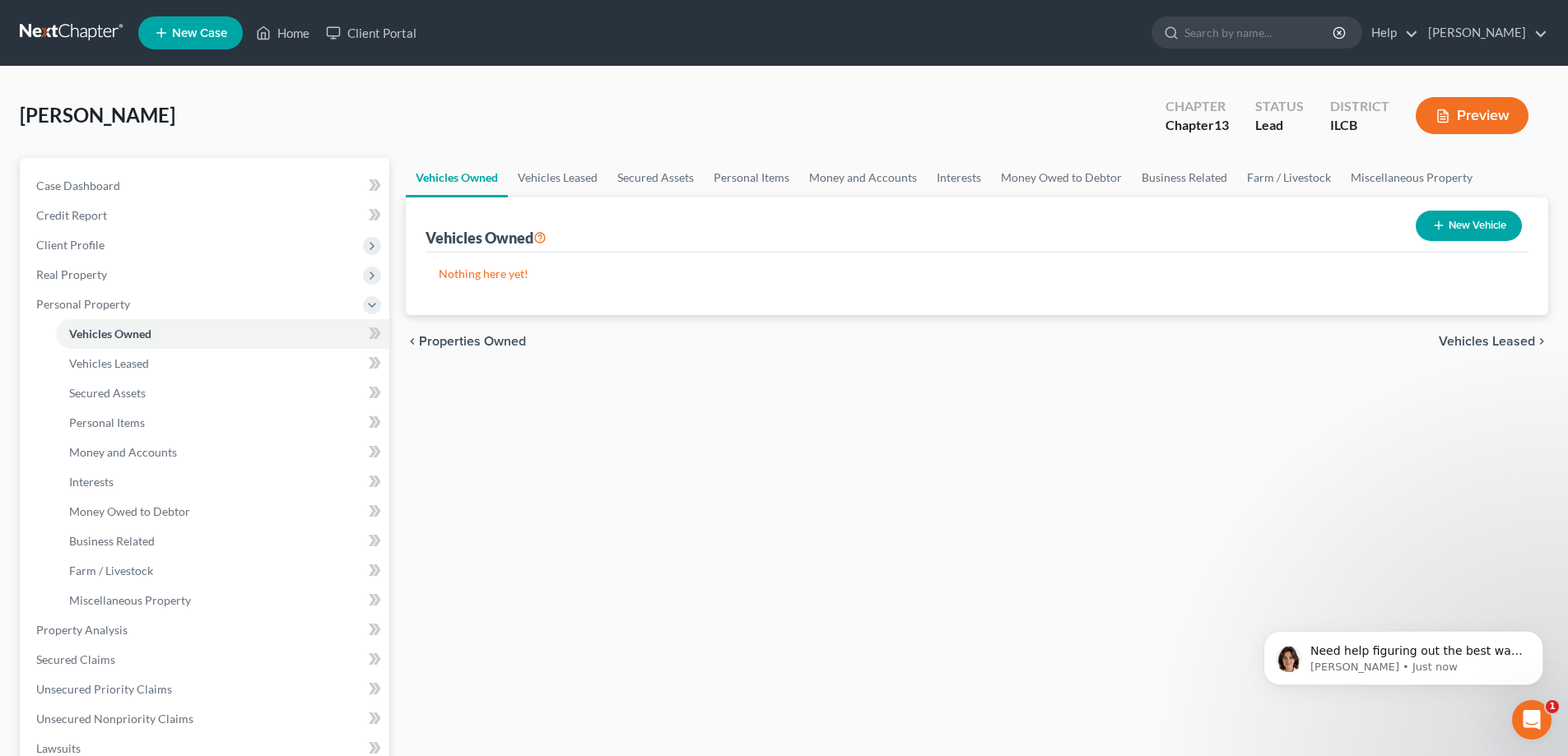
click at [1464, 225] on button "New Vehicle" at bounding box center [1469, 226] width 106 height 31
select select "0"
